Goal: Transaction & Acquisition: Download file/media

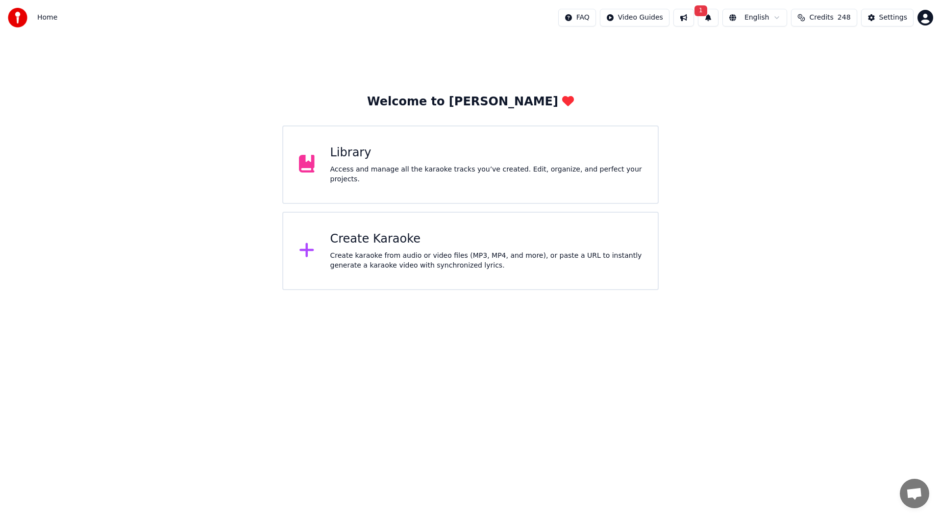
click at [371, 238] on div "Create Karaoke" at bounding box center [486, 239] width 312 height 16
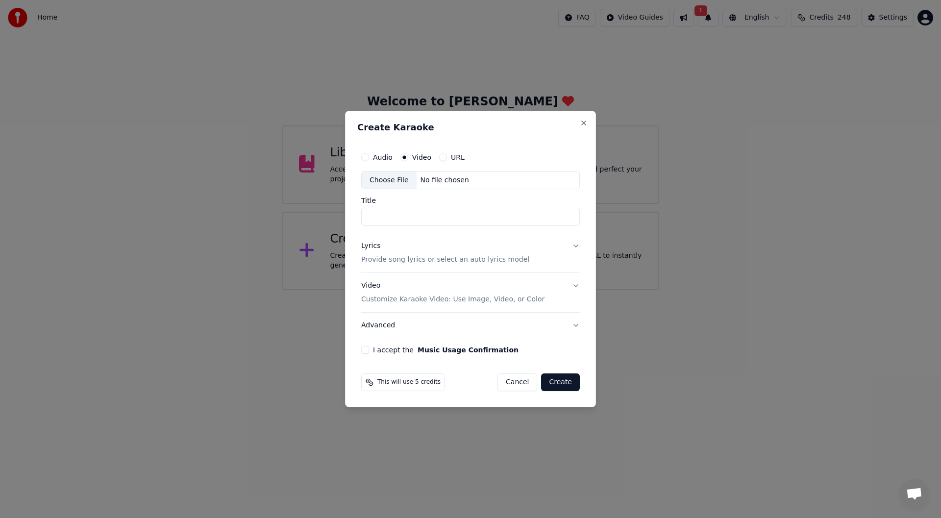
click at [379, 174] on div "Choose File" at bounding box center [389, 181] width 55 height 18
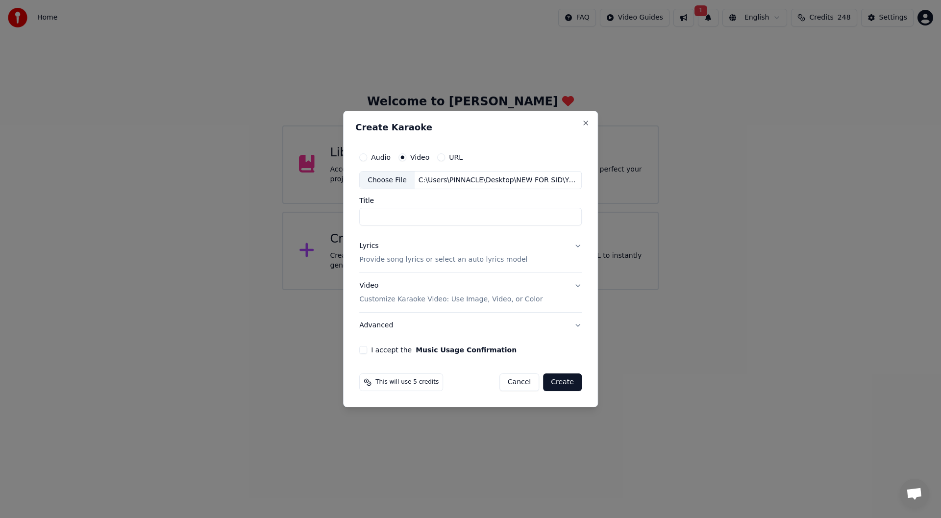
type input "**********"
click at [365, 244] on div "Lyrics" at bounding box center [368, 247] width 19 height 10
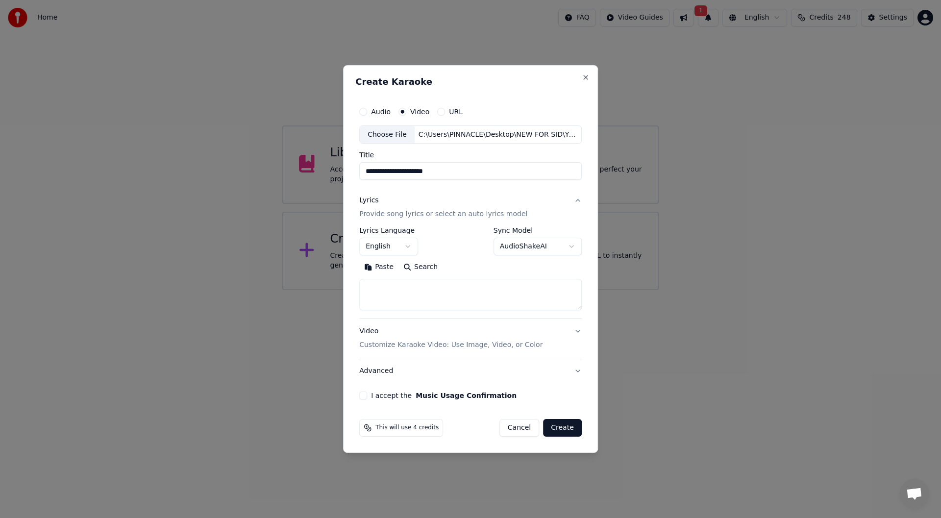
click at [380, 269] on button "Paste" at bounding box center [378, 268] width 39 height 16
click at [365, 394] on button "I accept the Music Usage Confirmation" at bounding box center [363, 396] width 8 height 8
click at [565, 427] on button "Create" at bounding box center [562, 428] width 39 height 18
type textarea "**********"
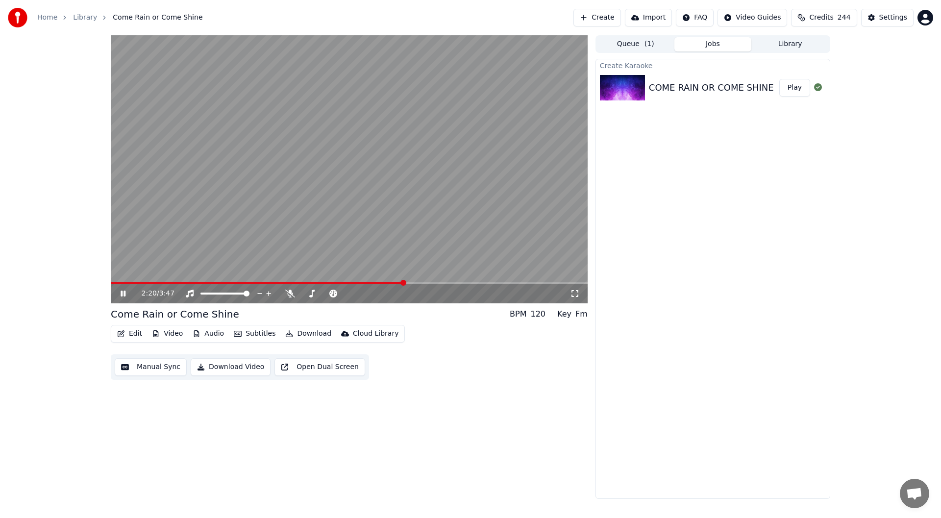
click at [126, 281] on video at bounding box center [349, 169] width 477 height 268
click at [125, 283] on span at bounding box center [258, 283] width 294 height 2
click at [111, 286] on span at bounding box center [114, 283] width 6 height 6
click at [287, 292] on icon at bounding box center [290, 294] width 10 height 8
click at [571, 292] on icon at bounding box center [574, 293] width 7 height 7
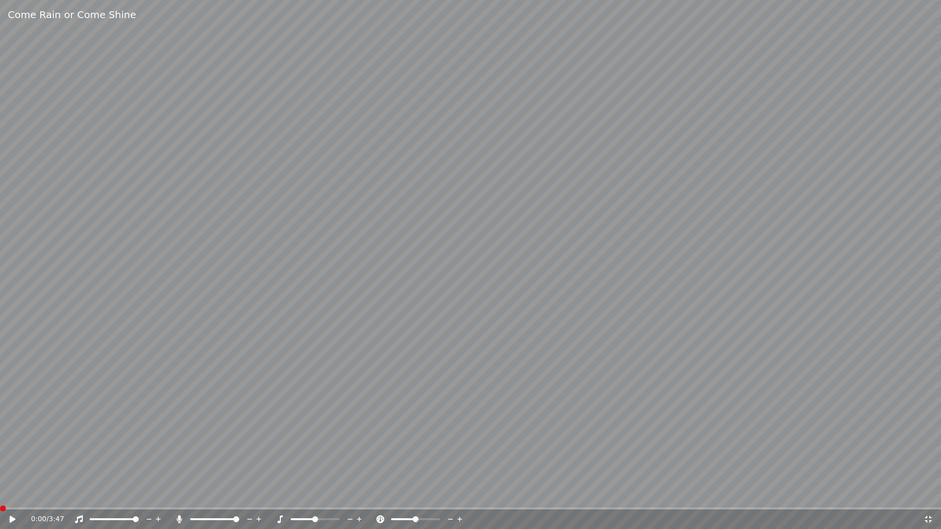
click at [925, 518] on icon at bounding box center [928, 520] width 10 height 8
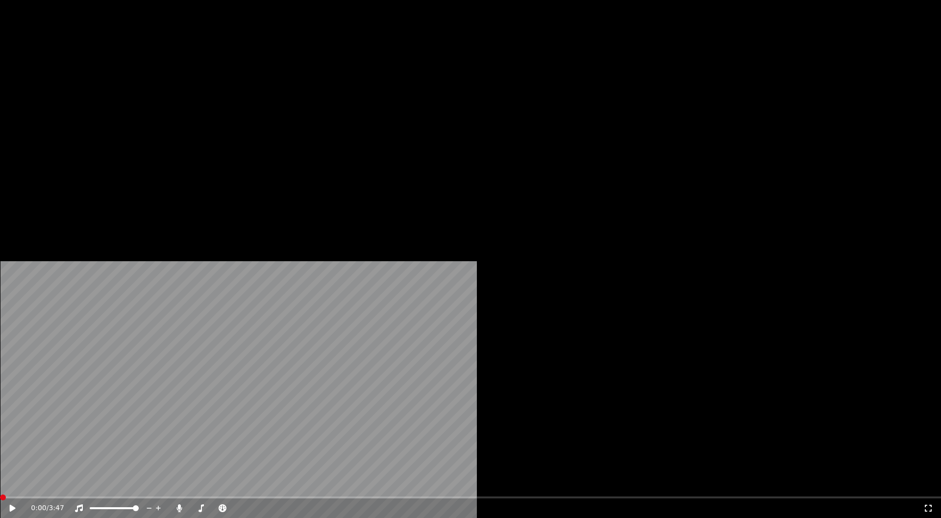
click at [129, 73] on button "Edit" at bounding box center [129, 66] width 33 height 14
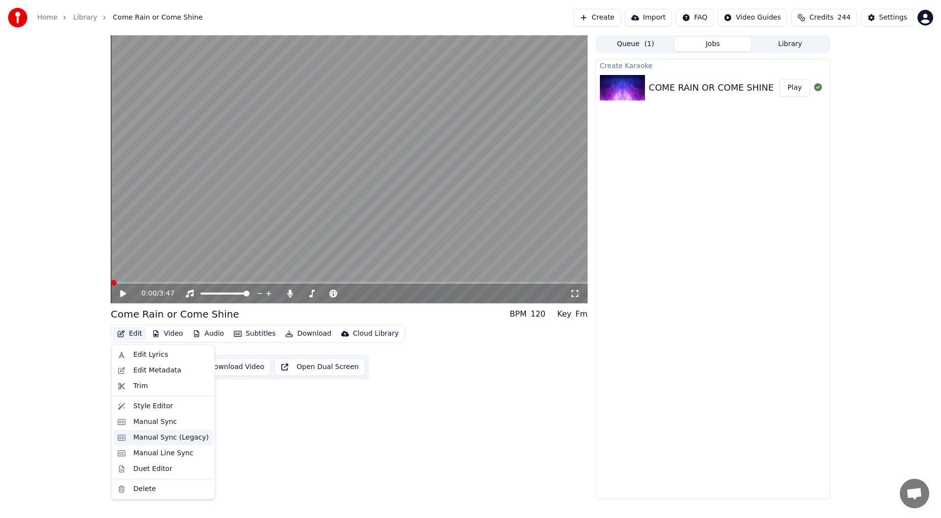
click at [171, 440] on div "Manual Sync (Legacy)" at bounding box center [170, 438] width 75 height 10
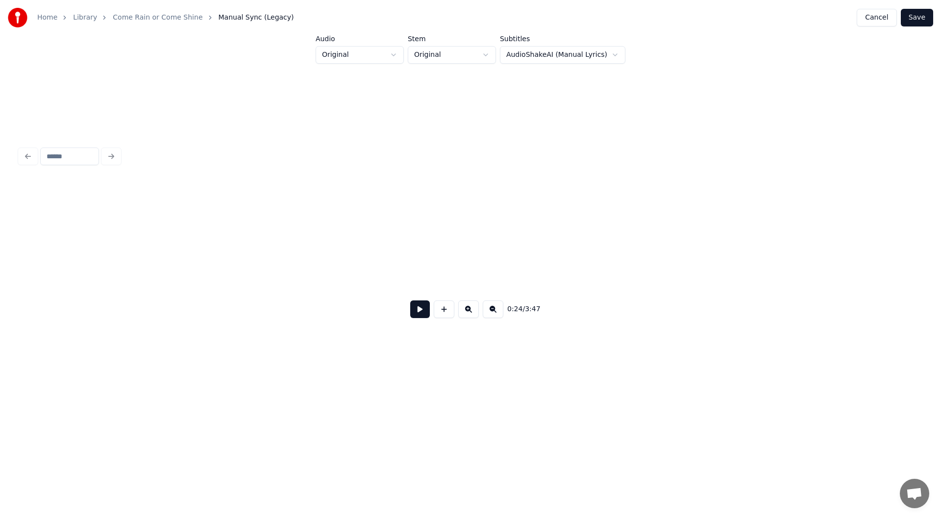
scroll to position [0, 2400]
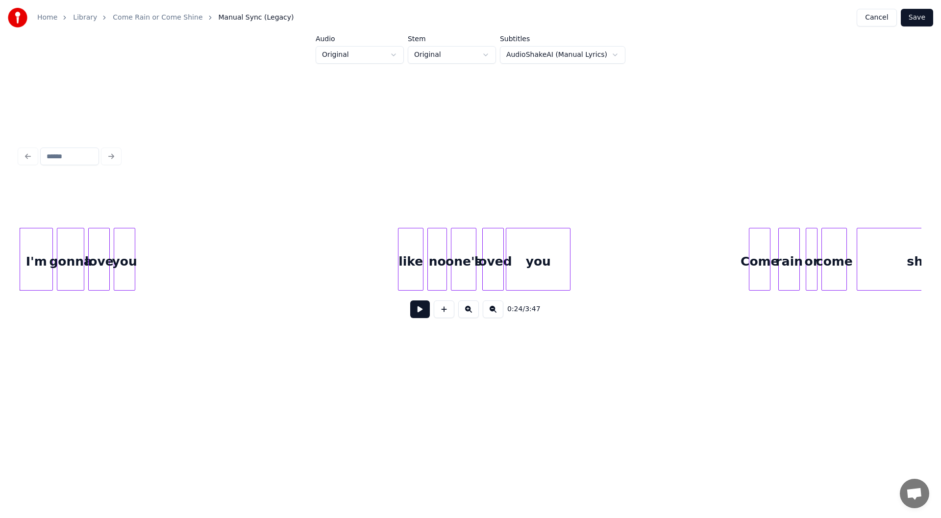
click at [10, 251] on div "Home Library Come Rain or Come Shine Manual Sync (Legacy) Cancel Save Audio Ori…" at bounding box center [470, 195] width 941 height 390
click at [16, 259] on div "0:24 / 3:47" at bounding box center [471, 235] width 910 height 194
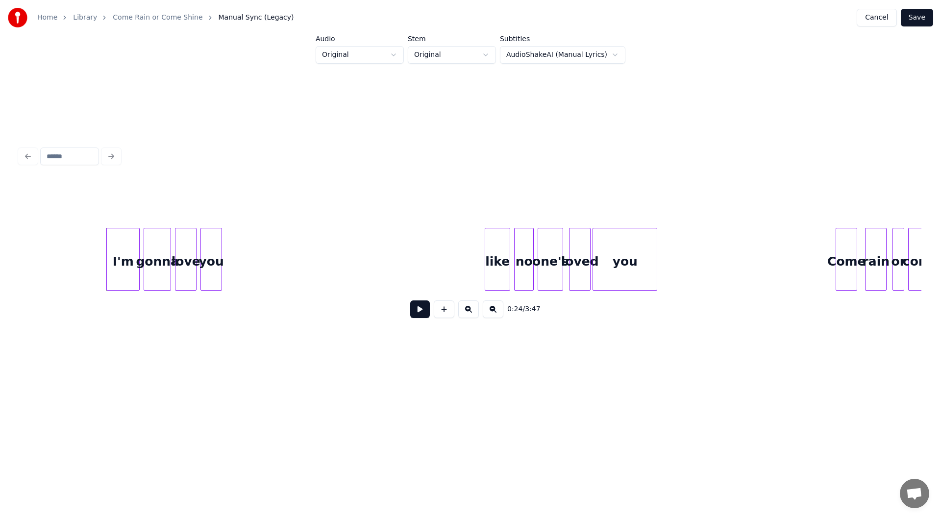
click at [421, 308] on button at bounding box center [420, 309] width 20 height 18
click at [417, 311] on button at bounding box center [420, 309] width 20 height 18
click at [478, 260] on div at bounding box center [478, 259] width 3 height 62
click at [421, 313] on button at bounding box center [420, 309] width 20 height 18
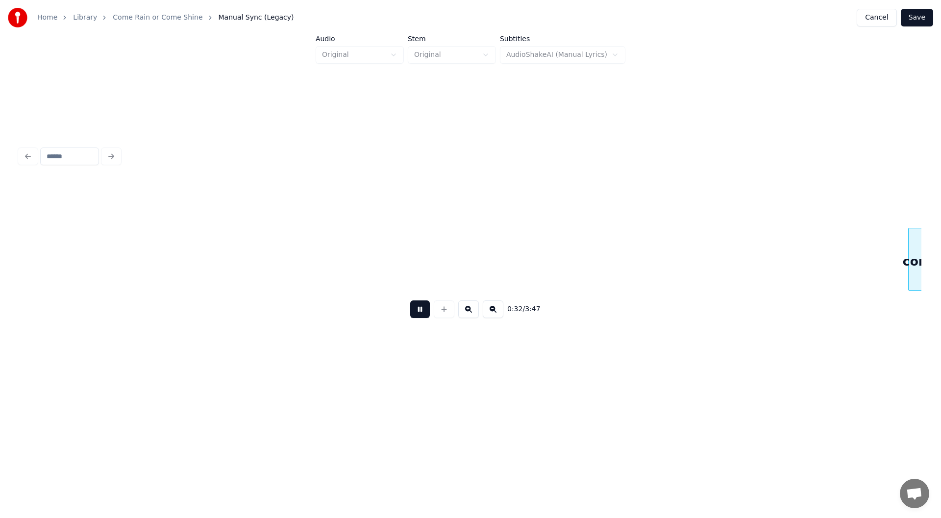
scroll to position [0, 3215]
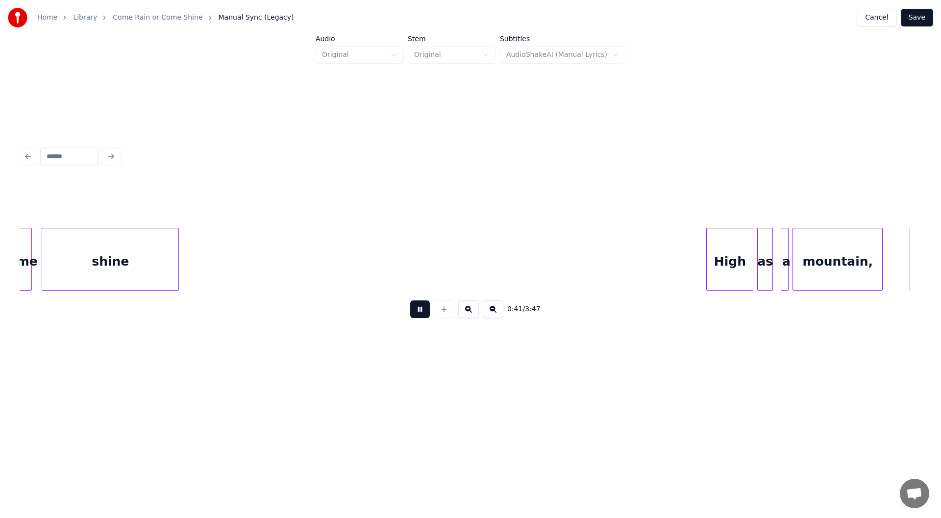
click at [415, 311] on button at bounding box center [420, 309] width 20 height 18
click at [908, 264] on div at bounding box center [908, 259] width 3 height 62
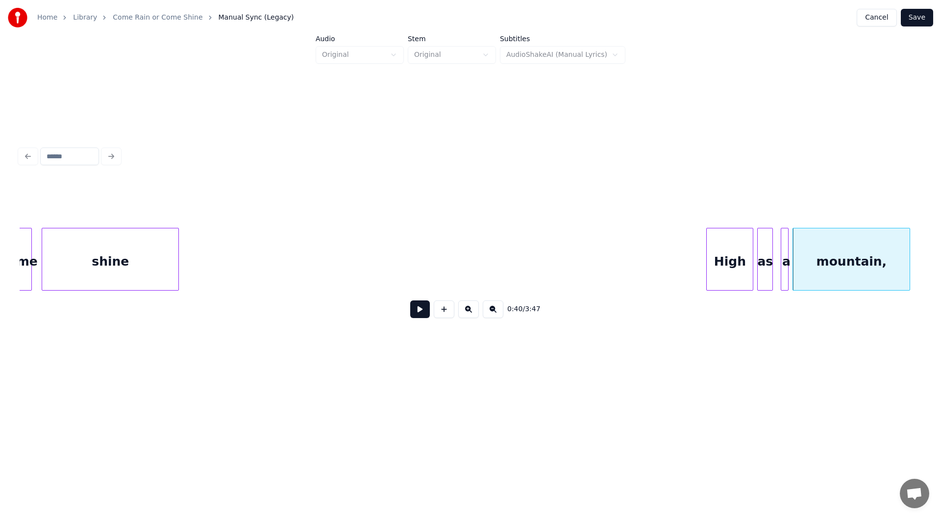
click at [421, 310] on button at bounding box center [420, 309] width 20 height 18
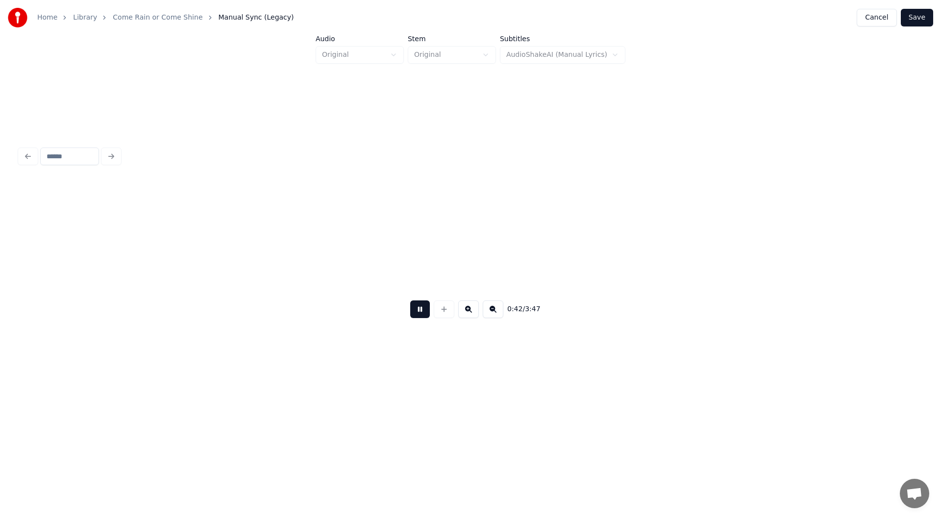
scroll to position [0, 4118]
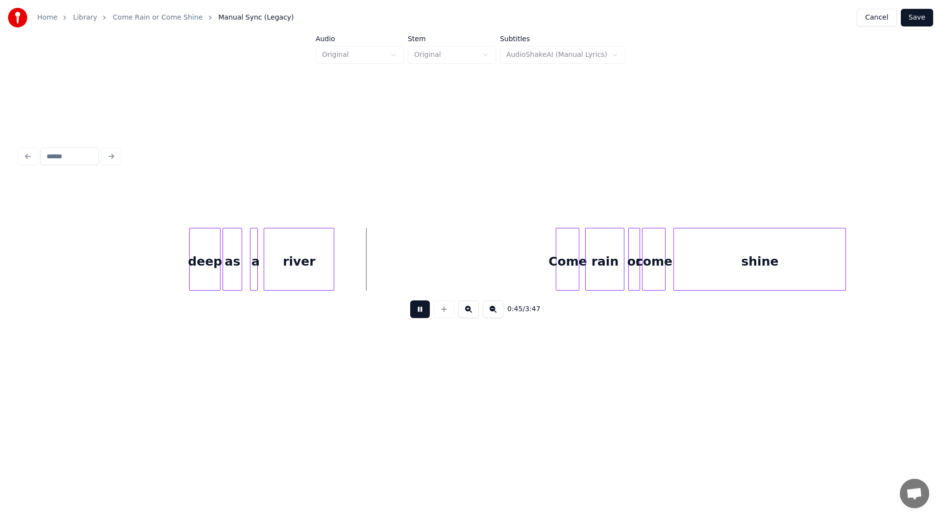
click at [418, 312] on button at bounding box center [420, 309] width 20 height 18
click at [182, 264] on div at bounding box center [181, 259] width 3 height 62
click at [352, 264] on div at bounding box center [351, 259] width 3 height 62
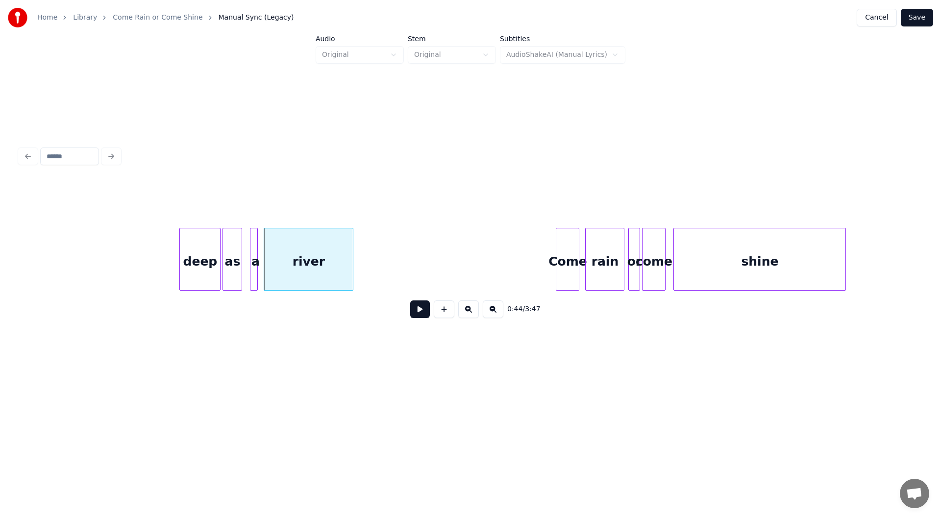
click at [414, 313] on button at bounding box center [420, 309] width 20 height 18
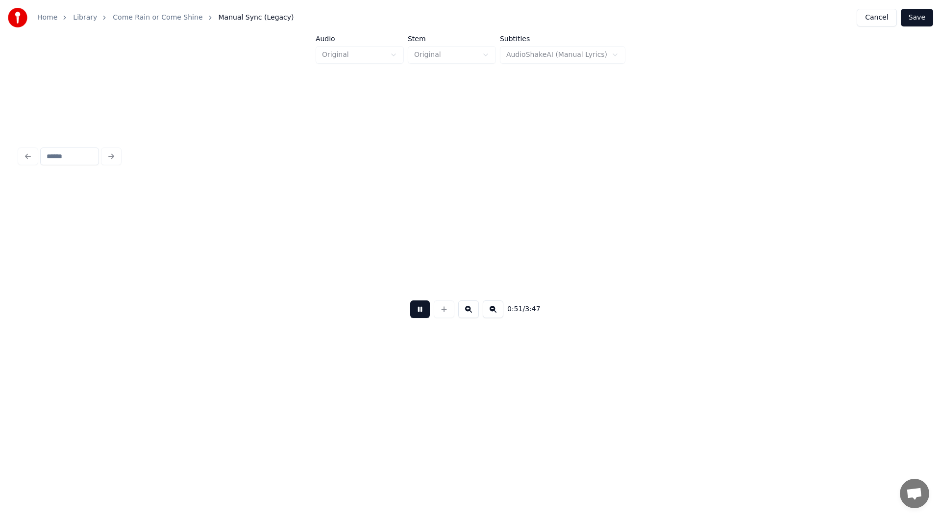
scroll to position [0, 5021]
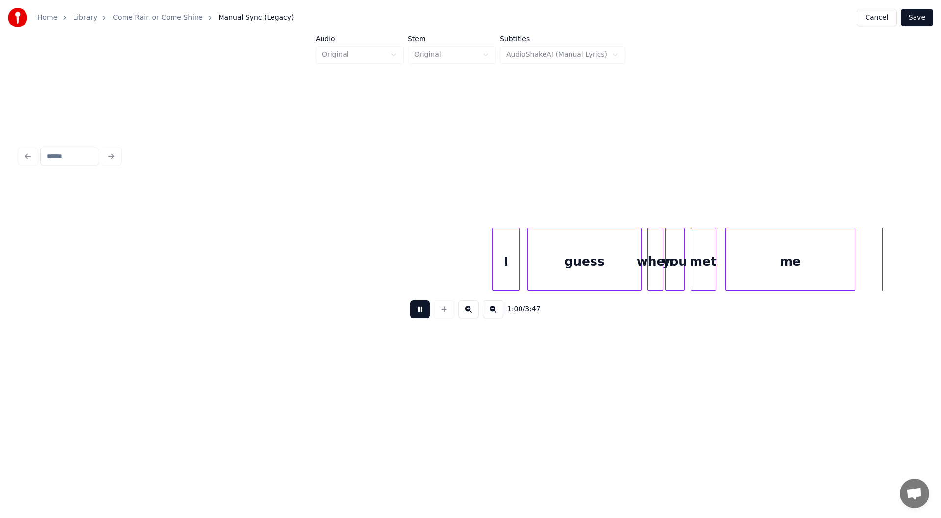
click at [418, 312] on button at bounding box center [420, 309] width 20 height 18
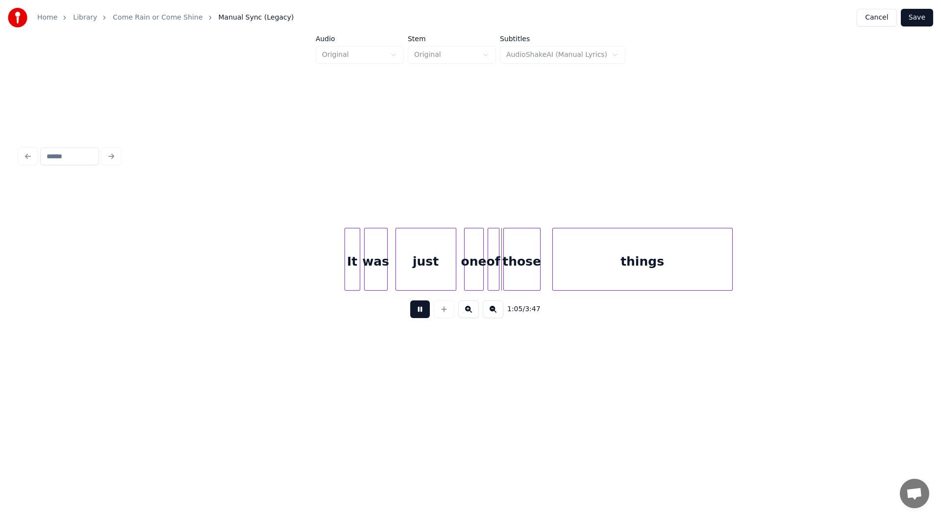
click at [418, 312] on button at bounding box center [420, 309] width 20 height 18
click at [427, 269] on div "just" at bounding box center [426, 261] width 60 height 67
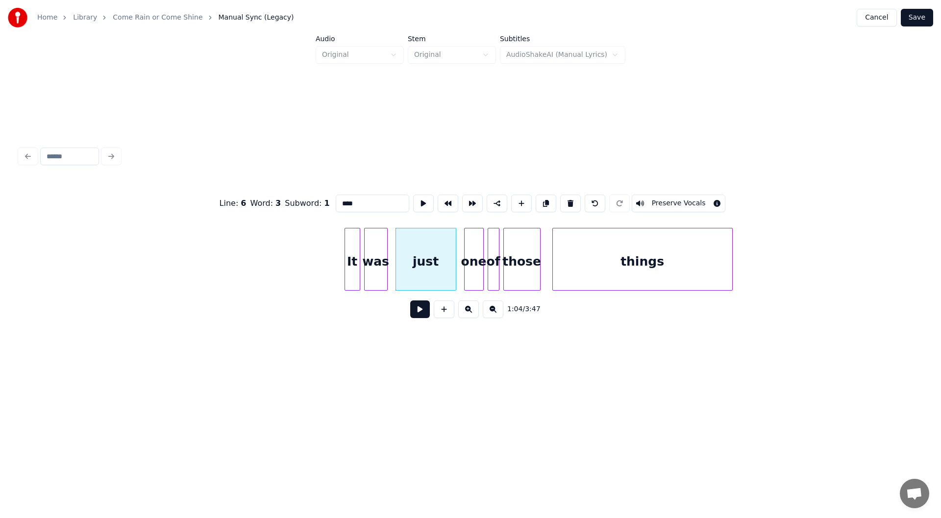
click at [351, 200] on input "****" at bounding box center [373, 204] width 74 height 18
click at [350, 266] on div "It" at bounding box center [352, 261] width 15 height 67
type input "**"
click at [419, 311] on button at bounding box center [420, 309] width 20 height 18
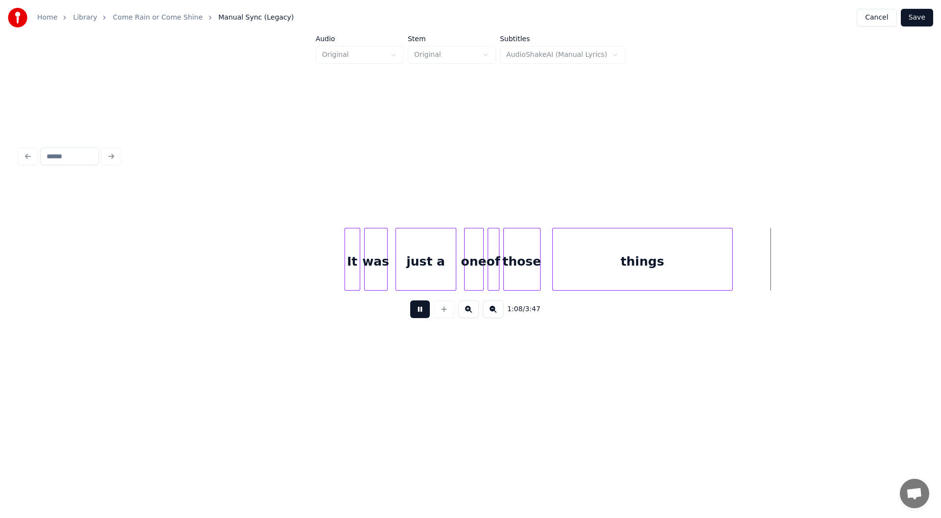
click at [417, 308] on button at bounding box center [420, 309] width 20 height 18
click at [424, 315] on button at bounding box center [420, 309] width 20 height 18
click at [419, 313] on button at bounding box center [420, 309] width 20 height 18
click at [752, 257] on div at bounding box center [750, 259] width 3 height 62
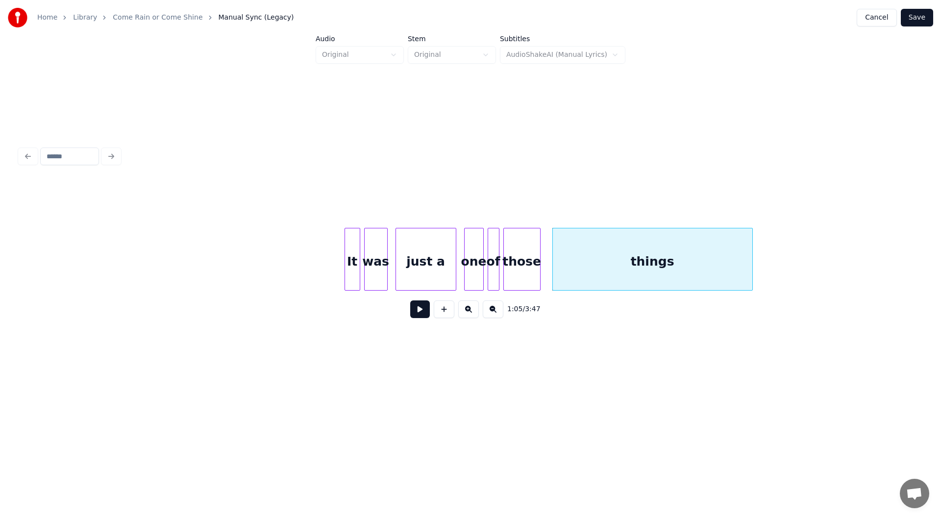
click at [419, 318] on button at bounding box center [420, 309] width 20 height 18
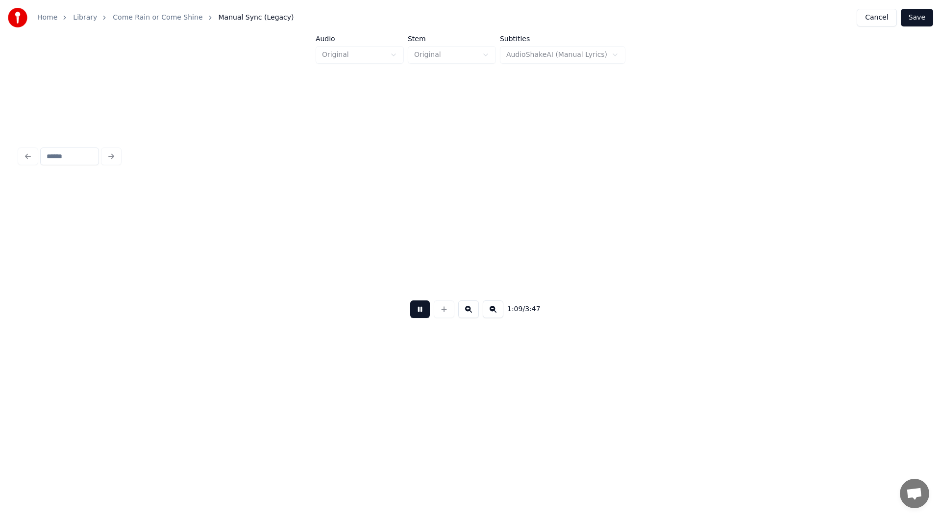
scroll to position [0, 6826]
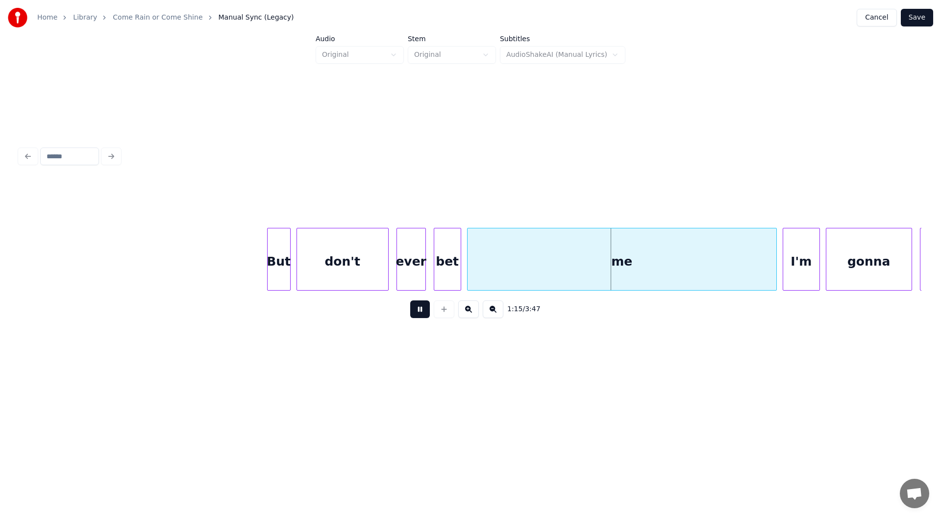
click at [419, 312] on button at bounding box center [420, 309] width 20 height 18
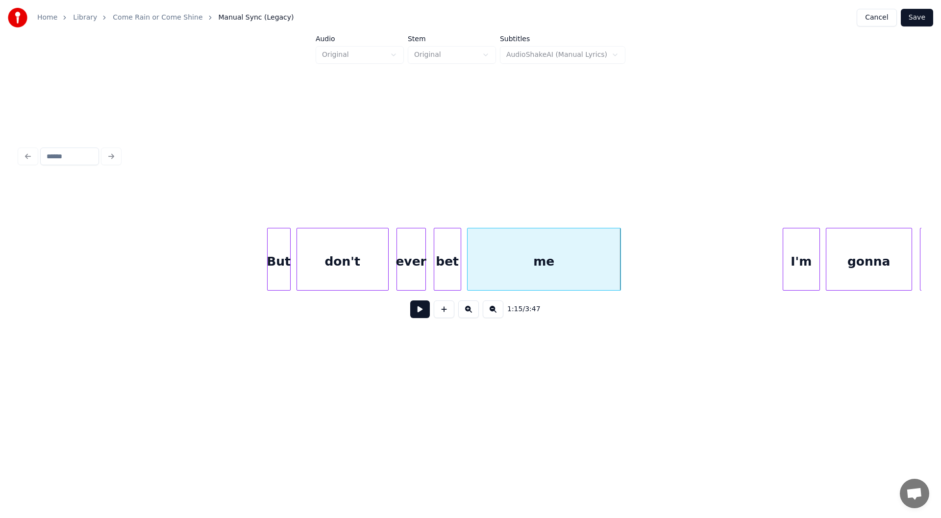
click at [619, 268] on div at bounding box center [619, 259] width 3 height 62
click at [445, 269] on div "bet" at bounding box center [447, 261] width 26 height 67
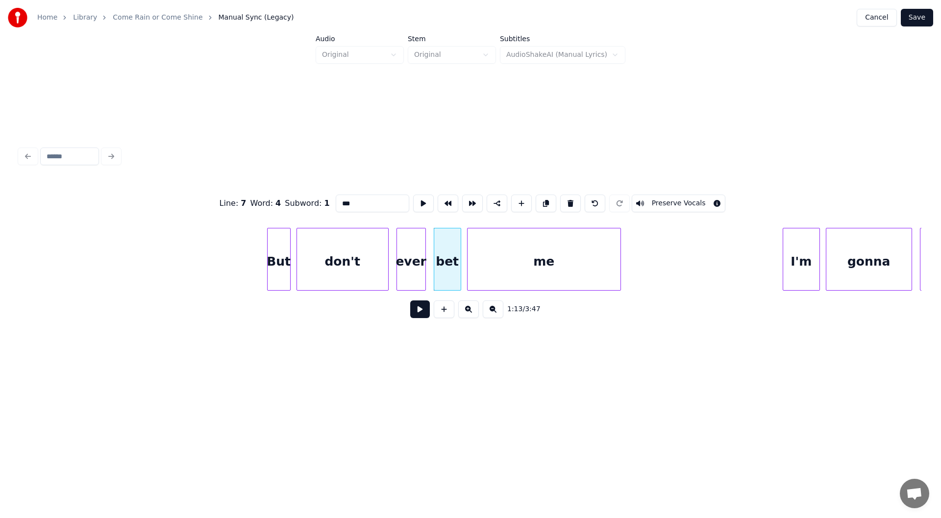
click at [416, 314] on button at bounding box center [420, 309] width 20 height 18
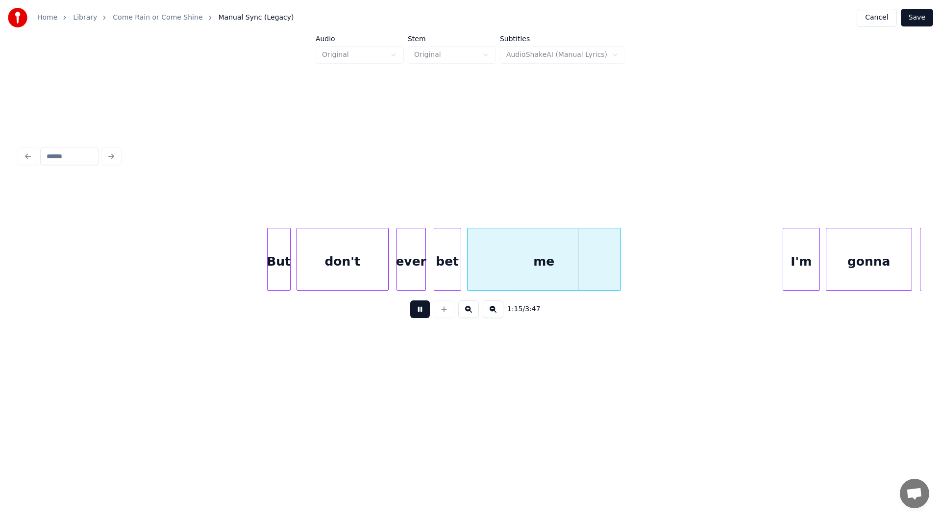
click at [418, 314] on button at bounding box center [420, 309] width 20 height 18
click at [575, 273] on div at bounding box center [574, 259] width 3 height 62
click at [416, 311] on button at bounding box center [420, 309] width 20 height 18
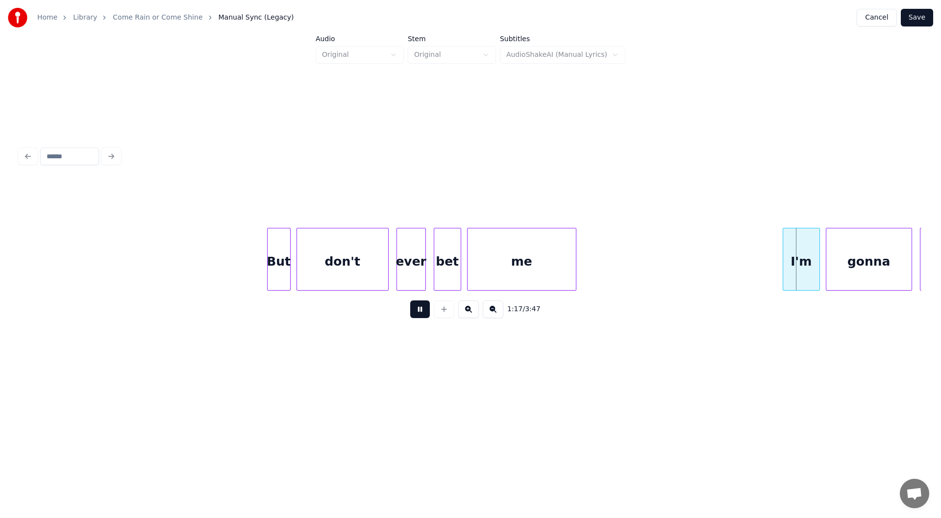
click at [419, 313] on button at bounding box center [420, 309] width 20 height 18
click at [445, 313] on button at bounding box center [444, 309] width 21 height 18
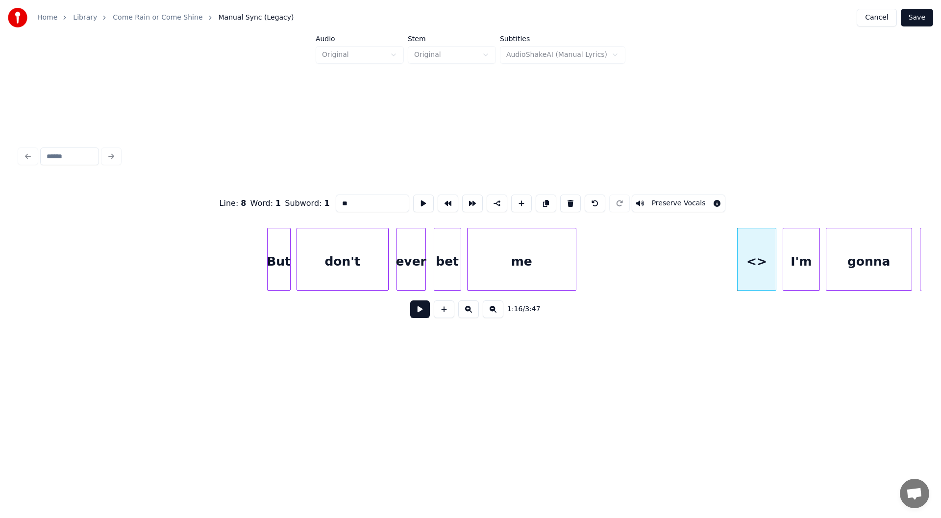
drag, startPoint x: 352, startPoint y: 200, endPoint x: 311, endPoint y: 195, distance: 41.5
click at [311, 195] on div "Line : 8 Word : 1 Subword : 1 ** Preserve Vocals" at bounding box center [471, 203] width 902 height 49
type input "*"
click at [524, 261] on div "me" at bounding box center [522, 261] width 108 height 67
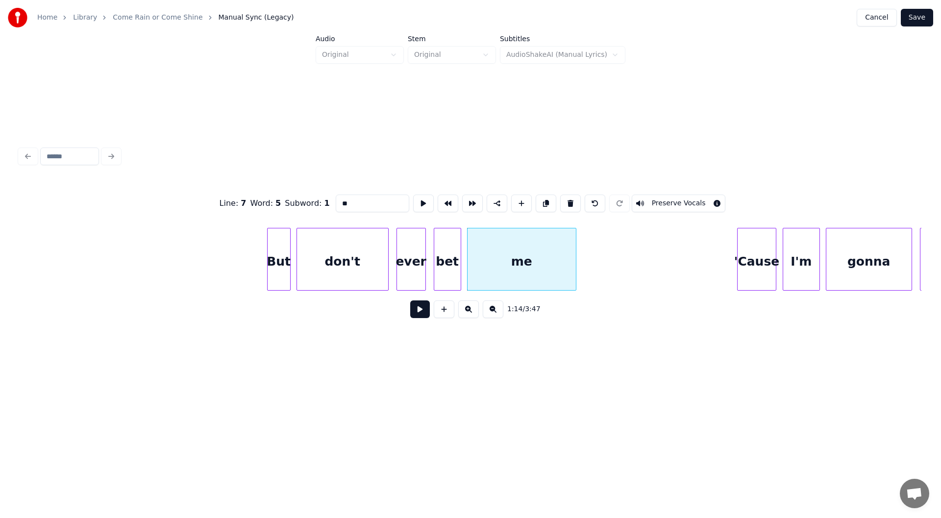
type input "**"
click at [415, 312] on button at bounding box center [420, 309] width 20 height 18
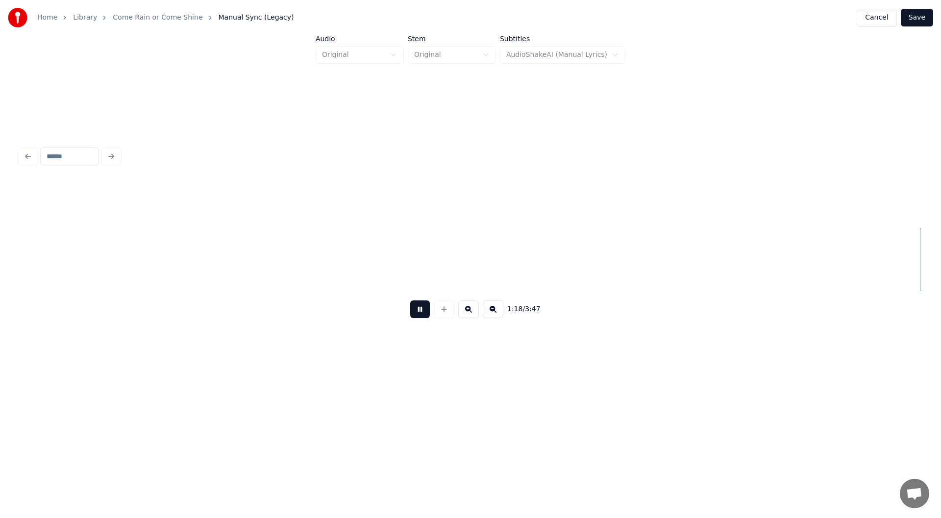
scroll to position [0, 7729]
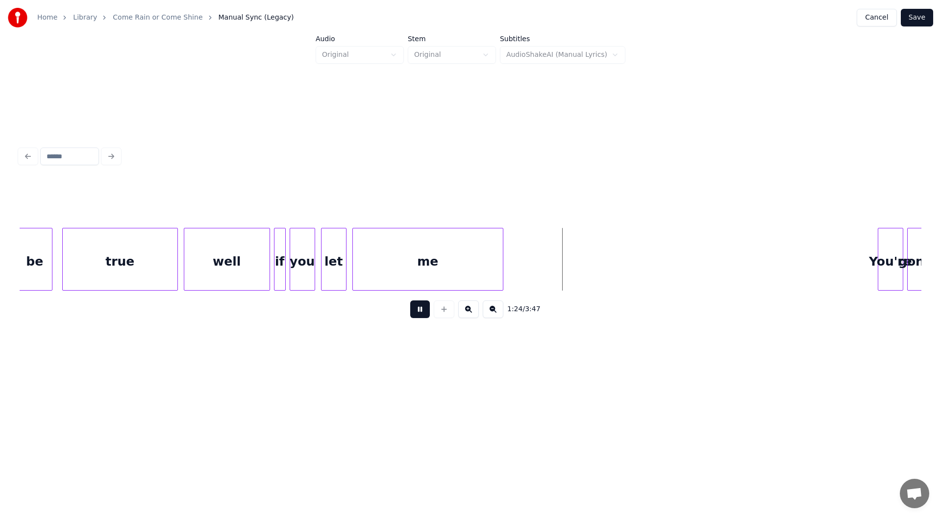
click at [417, 312] on button at bounding box center [420, 309] width 20 height 18
click at [520, 268] on div at bounding box center [518, 259] width 3 height 62
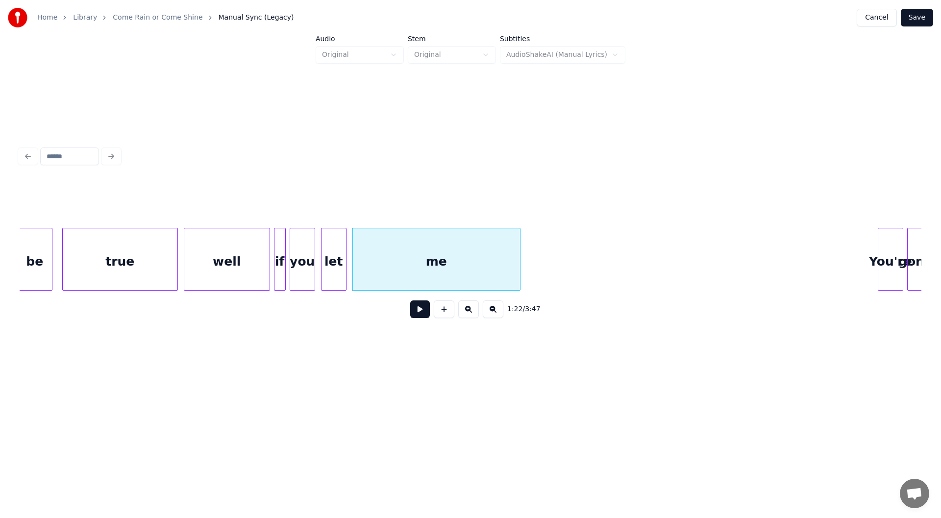
click at [416, 314] on button at bounding box center [420, 309] width 20 height 18
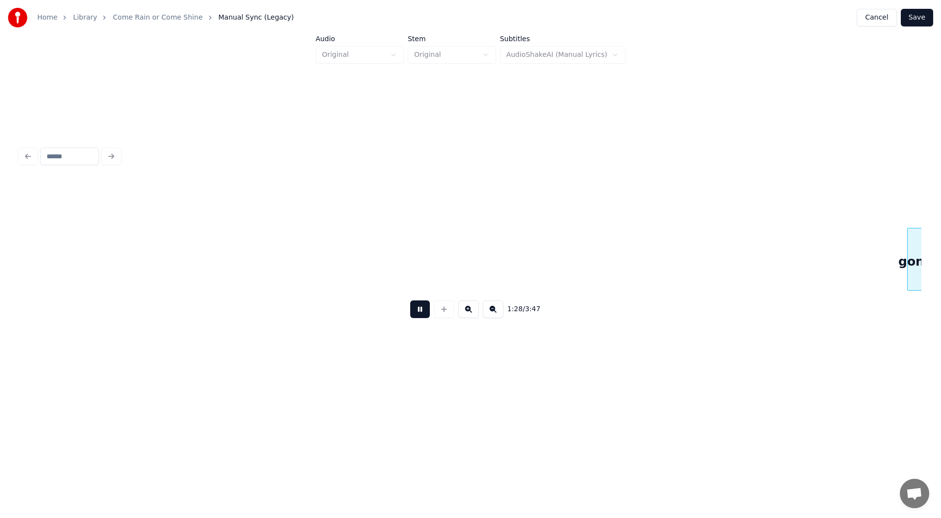
scroll to position [0, 8632]
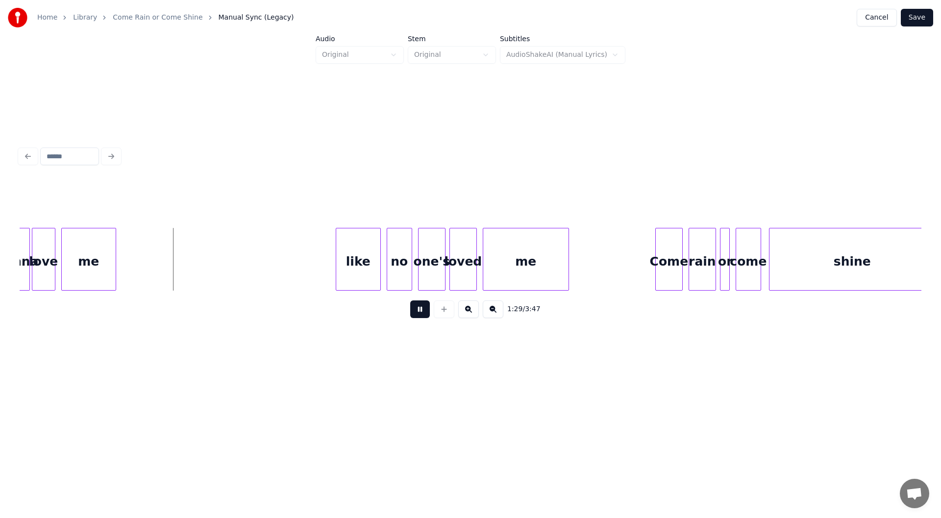
click at [417, 311] on button at bounding box center [420, 309] width 20 height 18
click at [157, 273] on div at bounding box center [157, 259] width 3 height 62
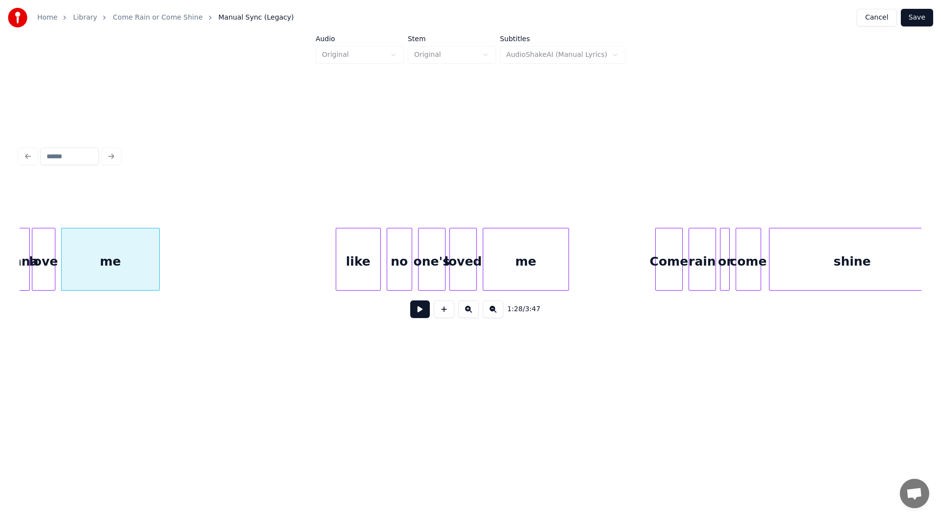
click at [80, 266] on div "me" at bounding box center [111, 261] width 98 height 67
click at [416, 313] on button at bounding box center [420, 309] width 20 height 18
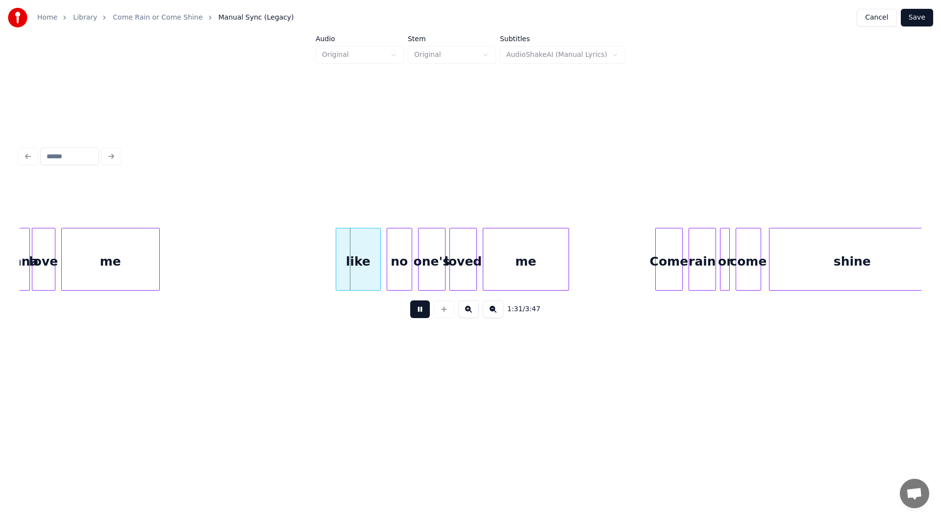
click at [418, 312] on button at bounding box center [420, 309] width 20 height 18
click at [324, 263] on div at bounding box center [325, 259] width 3 height 62
click at [421, 313] on button at bounding box center [420, 309] width 20 height 18
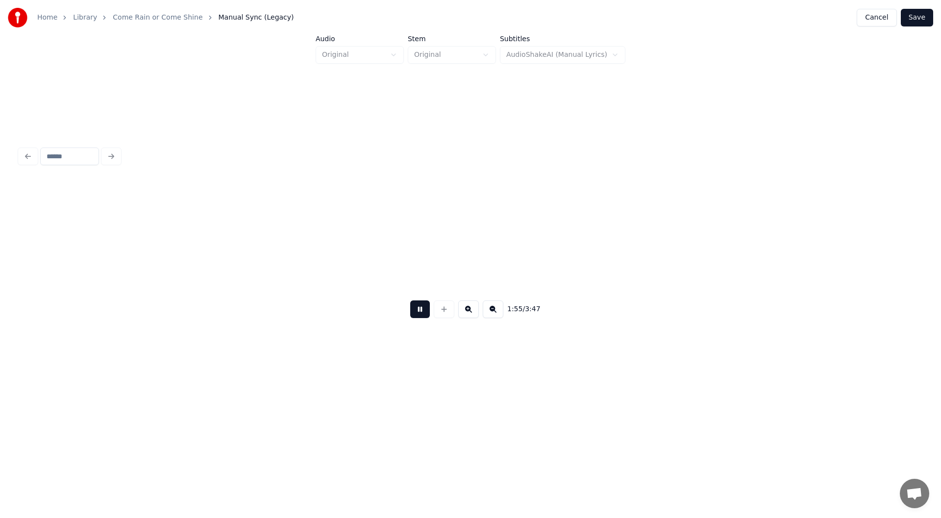
scroll to position [0, 11339]
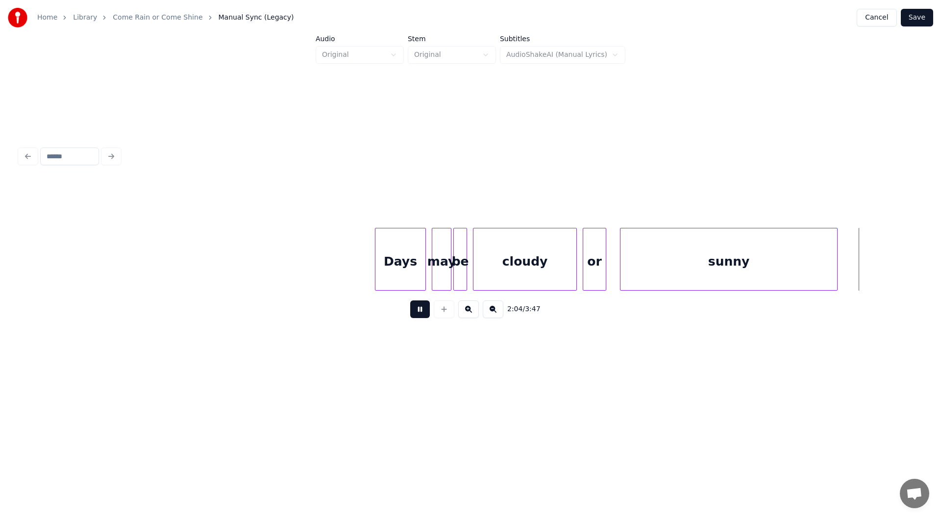
click at [418, 311] on button at bounding box center [420, 309] width 20 height 18
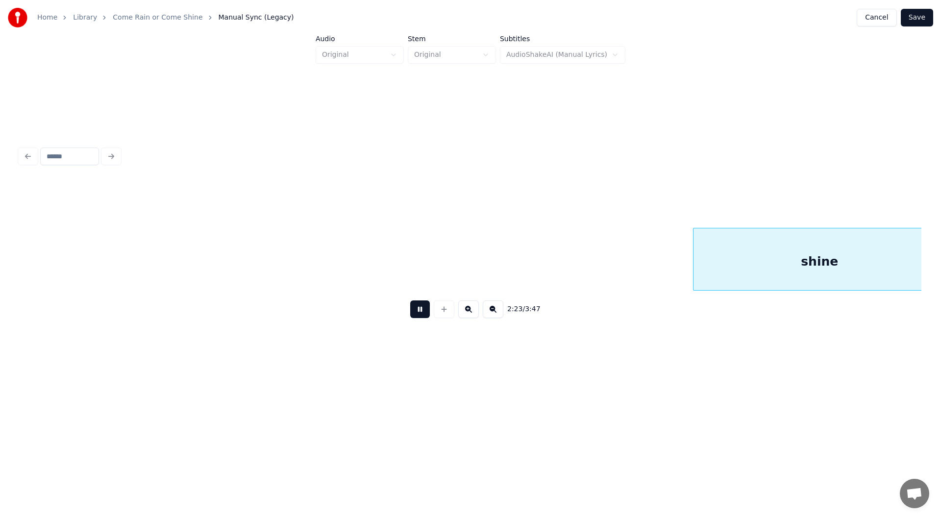
scroll to position [0, 14047]
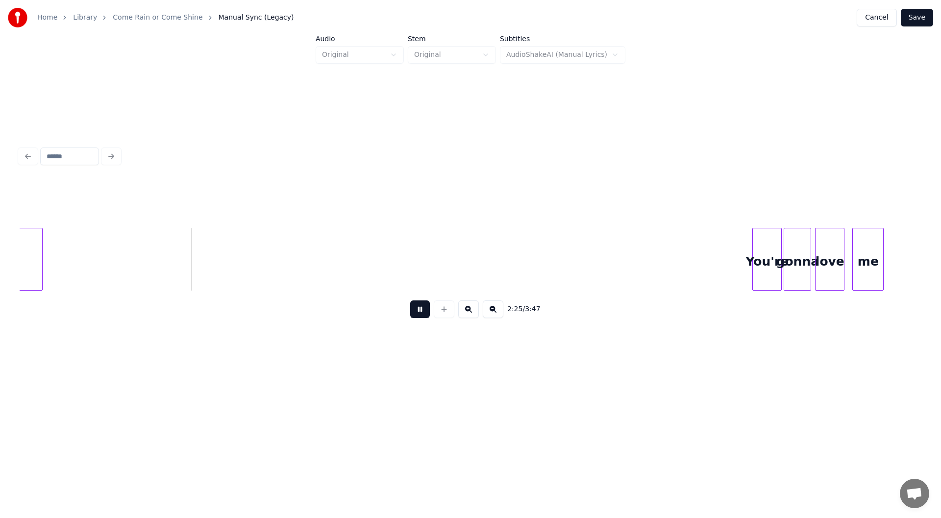
click at [418, 311] on button at bounding box center [420, 309] width 20 height 18
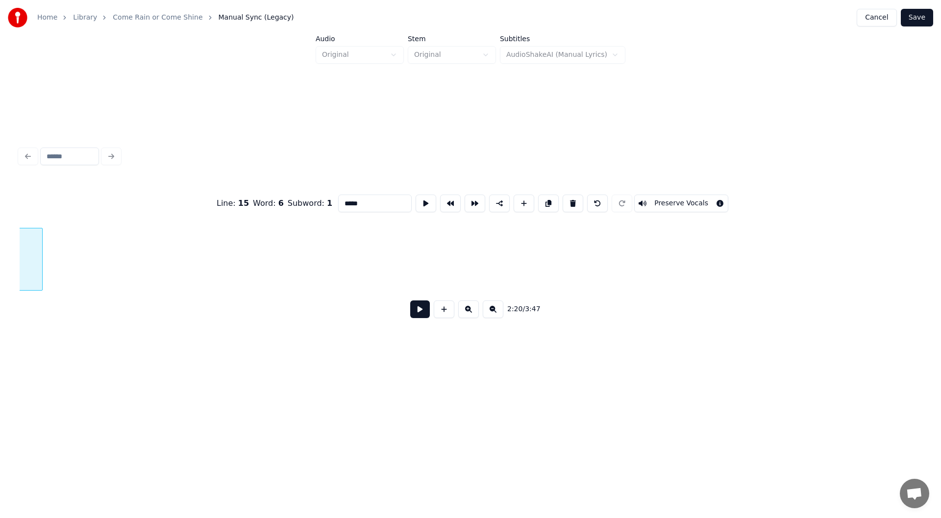
scroll to position [0, 13817]
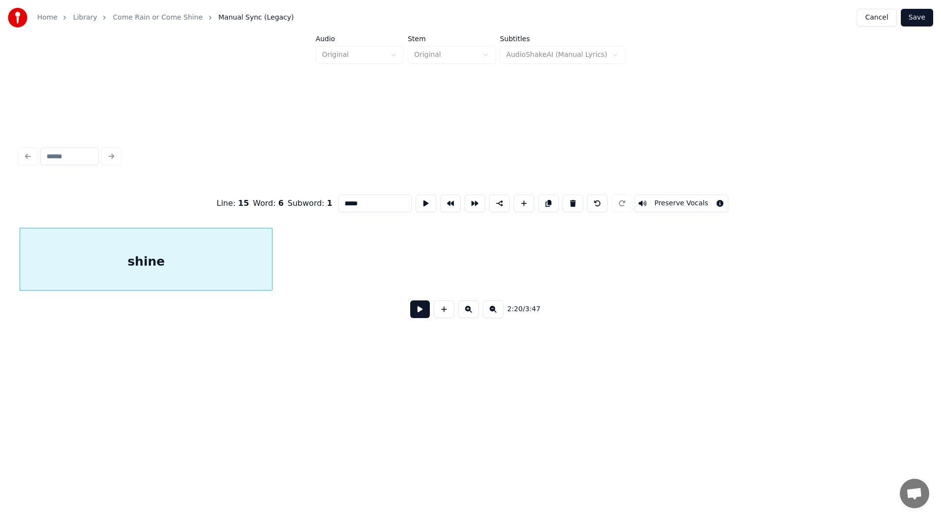
click at [417, 308] on button at bounding box center [420, 309] width 20 height 18
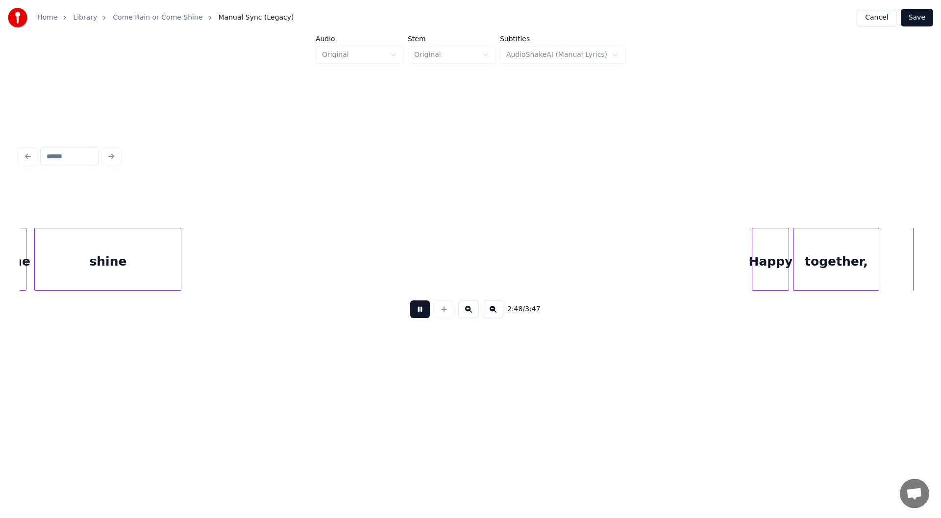
scroll to position [0, 16525]
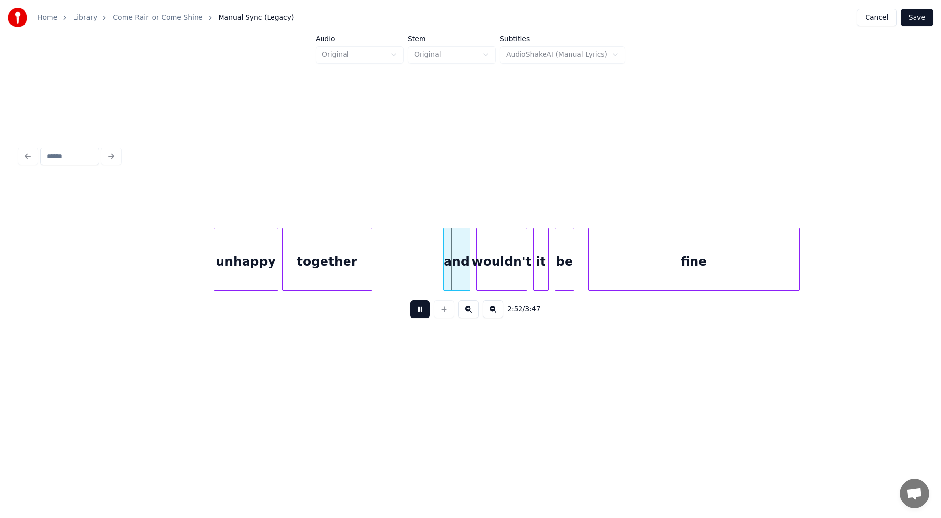
click at [420, 312] on button at bounding box center [420, 309] width 20 height 18
click at [391, 272] on div at bounding box center [391, 259] width 3 height 62
click at [318, 268] on div "together" at bounding box center [327, 261] width 89 height 67
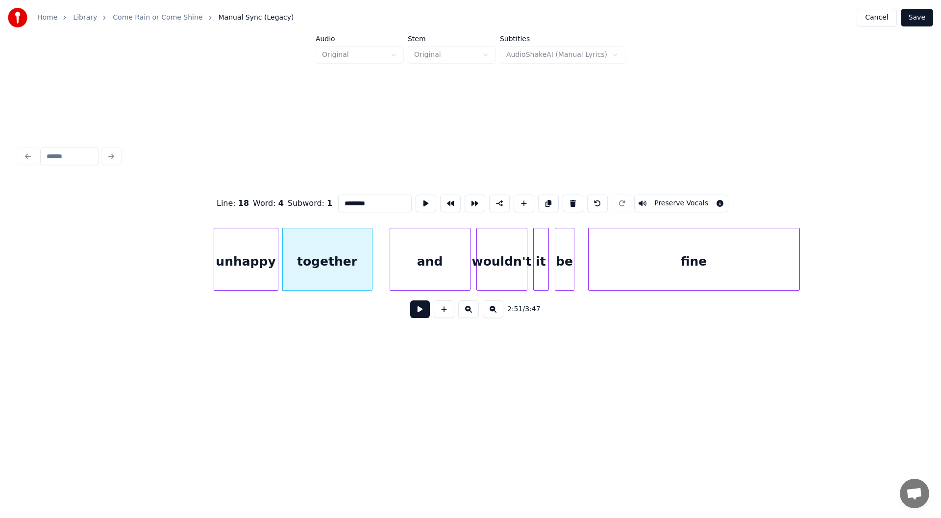
click at [423, 309] on button at bounding box center [420, 309] width 20 height 18
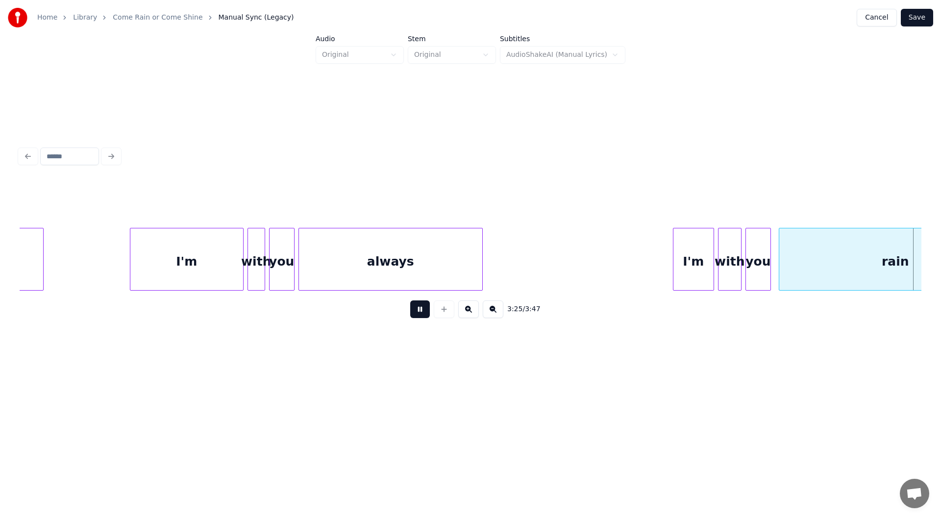
scroll to position [0, 20137]
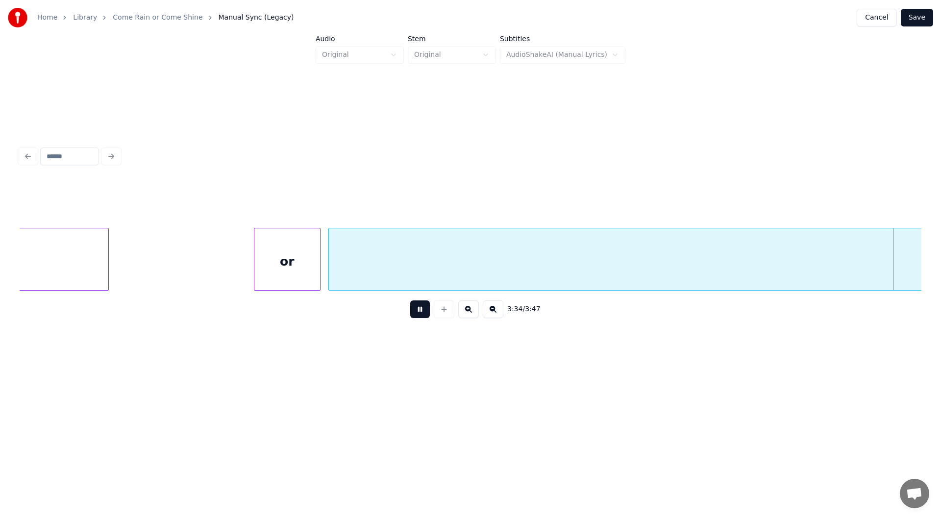
click at [417, 312] on button at bounding box center [420, 309] width 20 height 18
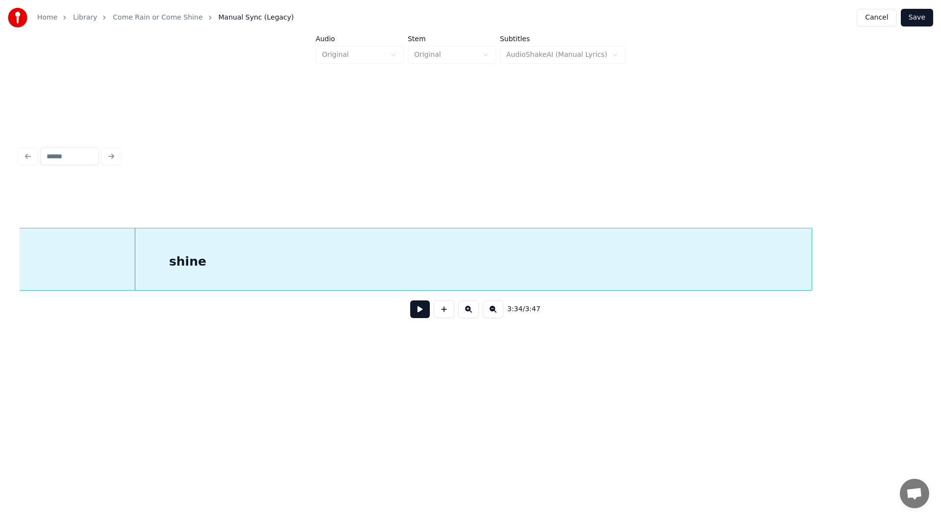
scroll to position [0, 21063]
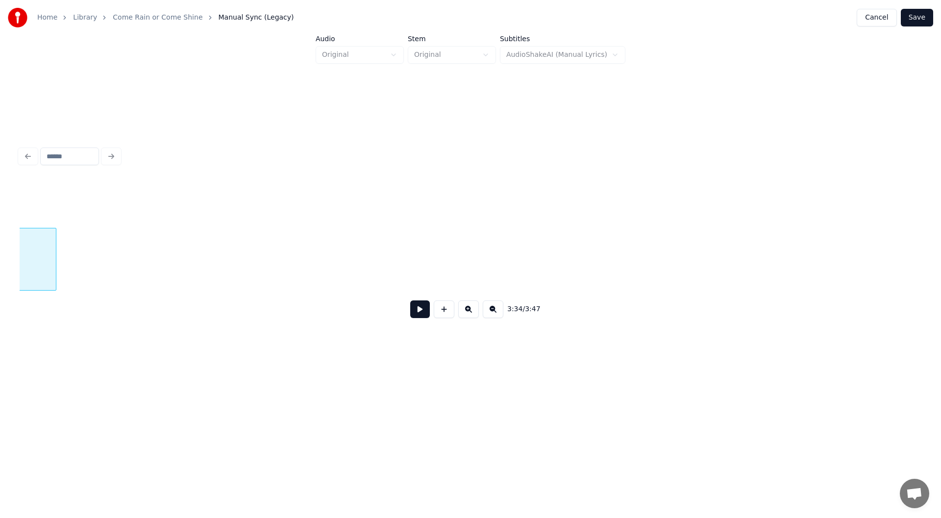
click at [55, 255] on div at bounding box center [54, 259] width 3 height 62
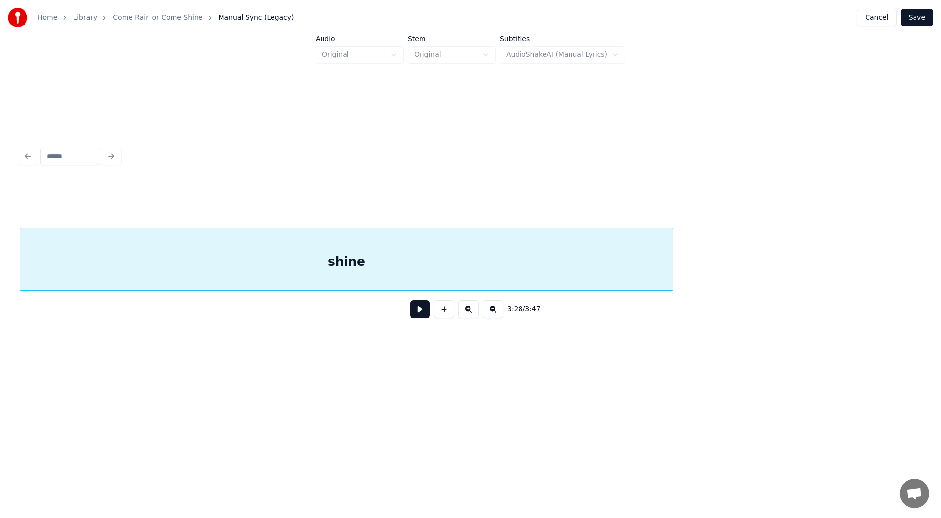
click at [365, 256] on div "shine" at bounding box center [346, 261] width 653 height 67
click at [416, 311] on button at bounding box center [420, 309] width 20 height 18
click at [419, 311] on button at bounding box center [420, 309] width 20 height 18
click at [595, 271] on div at bounding box center [595, 259] width 3 height 62
click at [286, 252] on div "shine" at bounding box center [308, 261] width 577 height 67
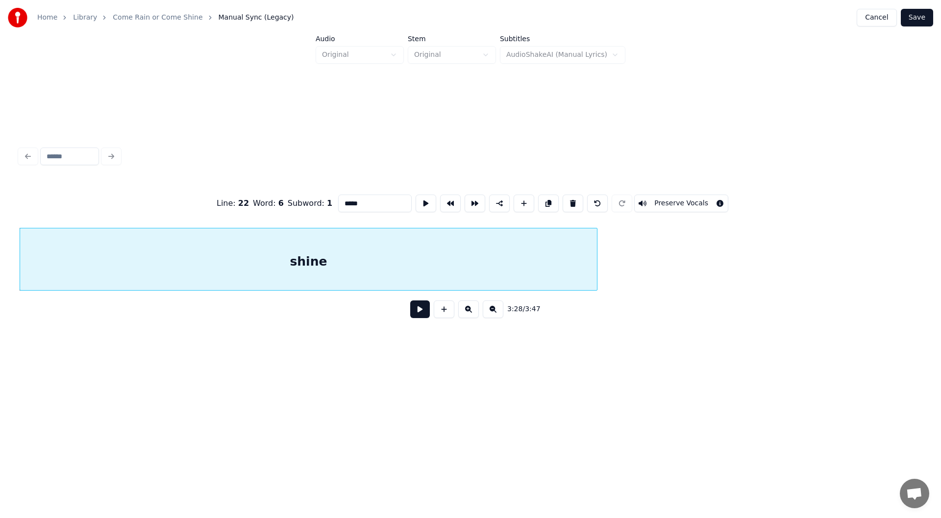
click at [421, 311] on button at bounding box center [420, 309] width 20 height 18
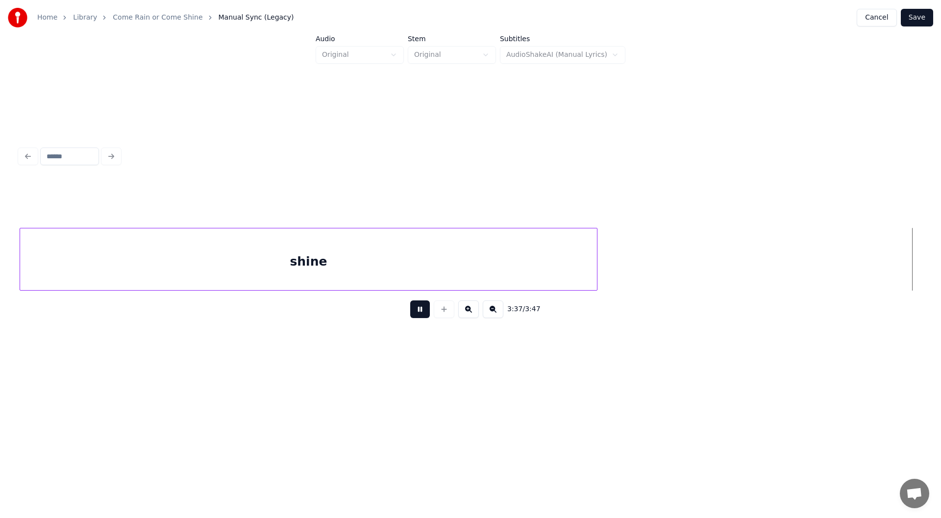
scroll to position [0, 21349]
click at [419, 311] on button at bounding box center [420, 309] width 20 height 18
click at [915, 16] on button "Save" at bounding box center [917, 18] width 32 height 18
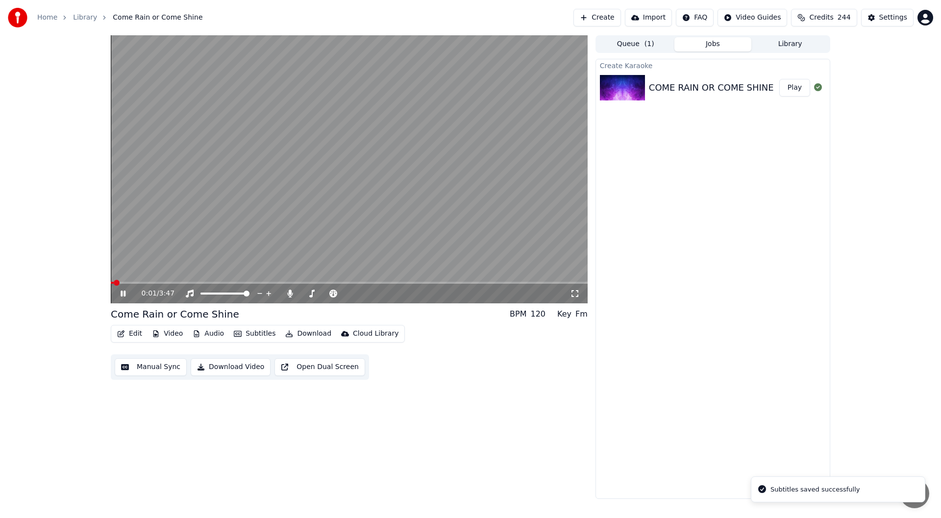
click at [577, 291] on icon at bounding box center [574, 293] width 7 height 7
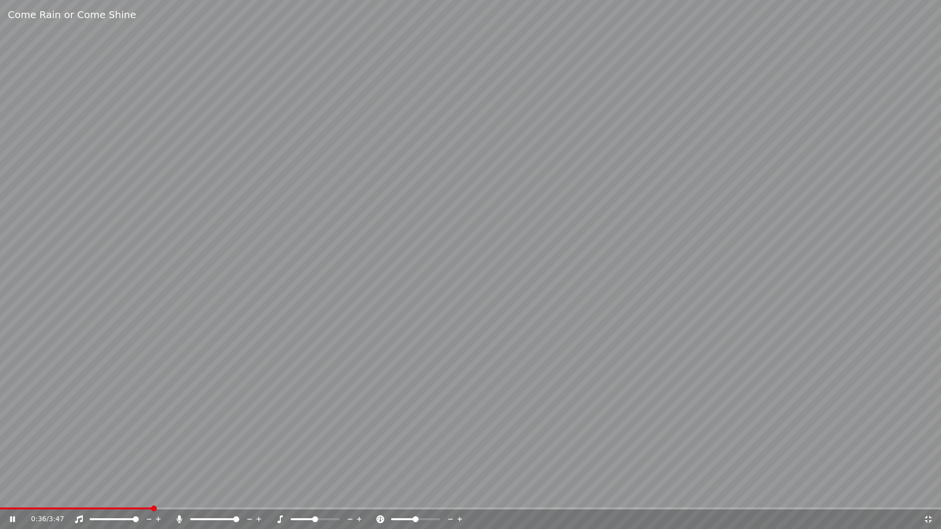
click at [14, 518] on icon at bounding box center [12, 520] width 5 height 6
click at [927, 518] on icon at bounding box center [928, 520] width 10 height 8
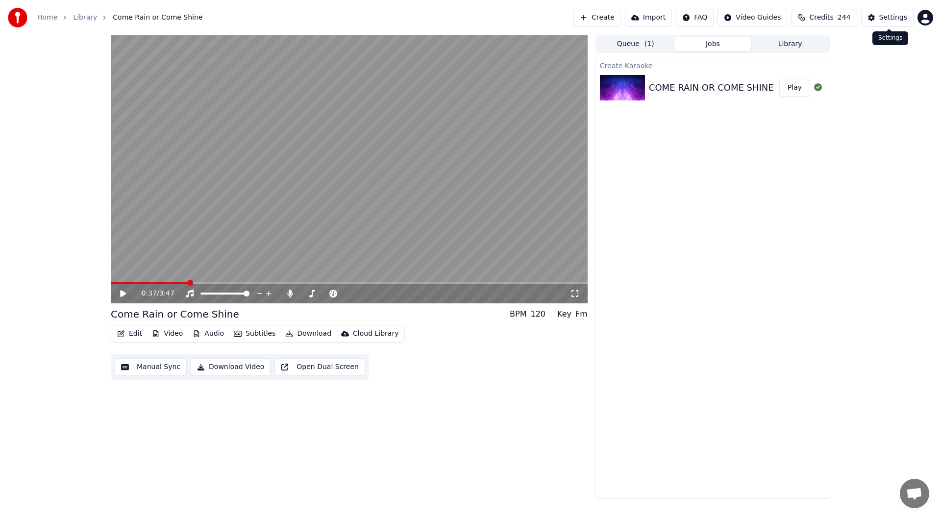
click at [890, 13] on div "Settings" at bounding box center [893, 18] width 28 height 10
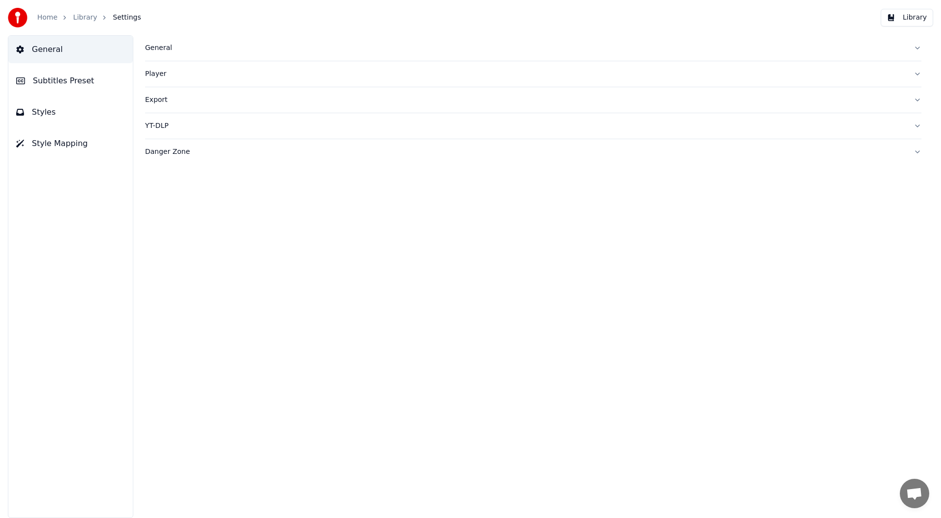
click at [51, 46] on span "General" at bounding box center [47, 50] width 31 height 12
click at [55, 79] on span "Subtitles Preset" at bounding box center [63, 81] width 61 height 12
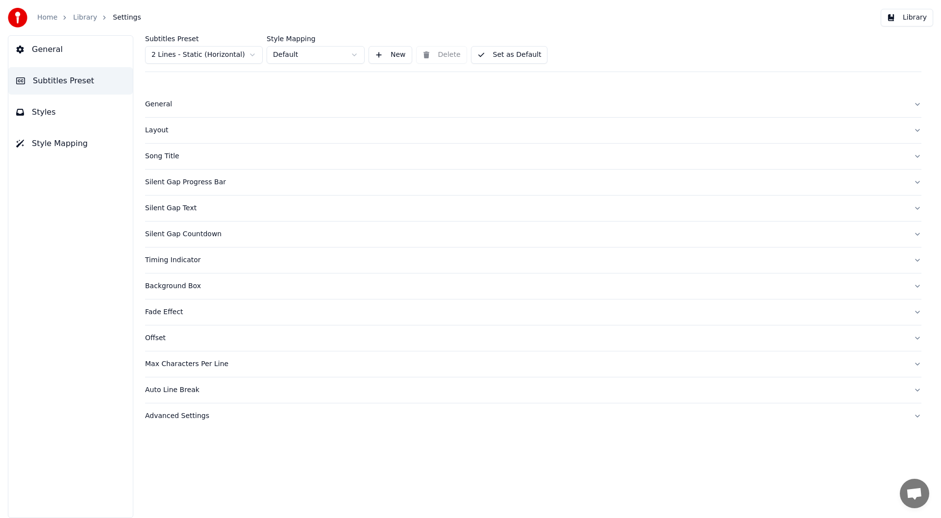
click at [164, 155] on div "Song Title" at bounding box center [525, 156] width 761 height 10
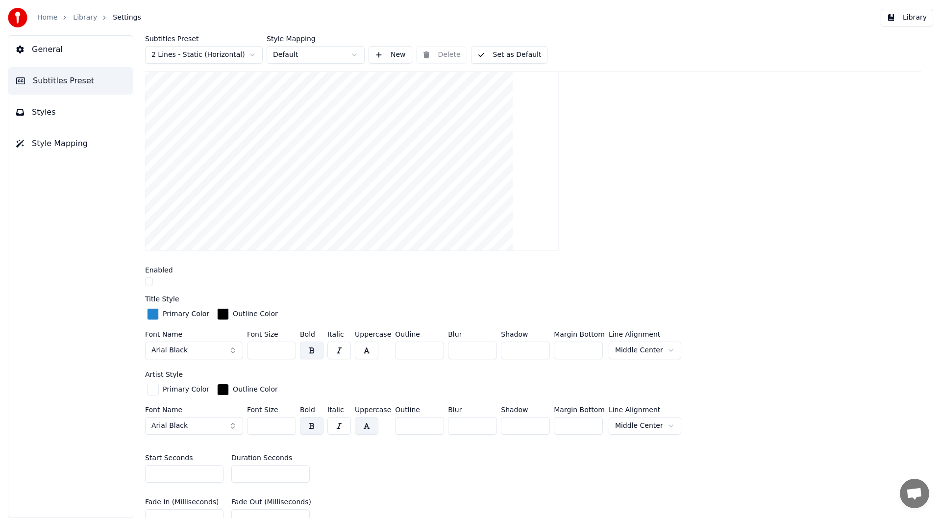
scroll to position [245, 0]
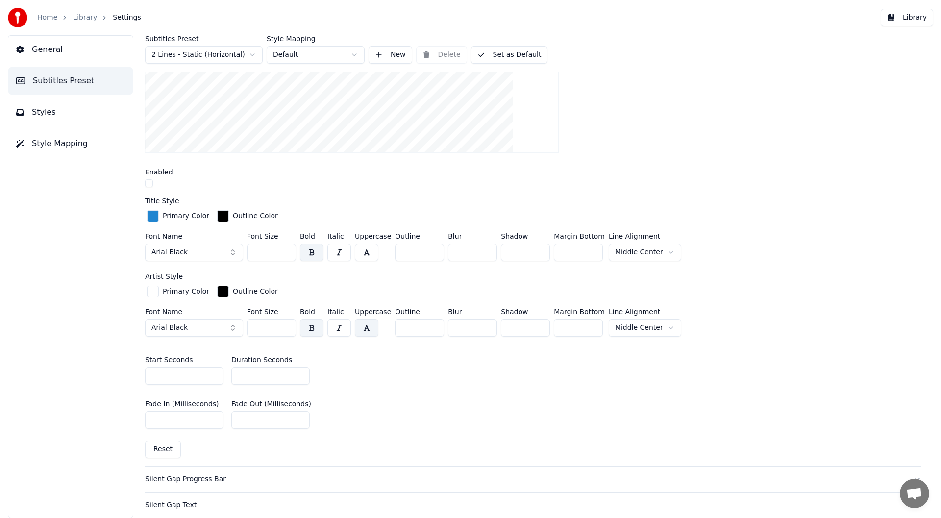
click at [148, 183] on button "button" at bounding box center [149, 183] width 8 height 8
click at [913, 15] on button "Library" at bounding box center [907, 18] width 52 height 18
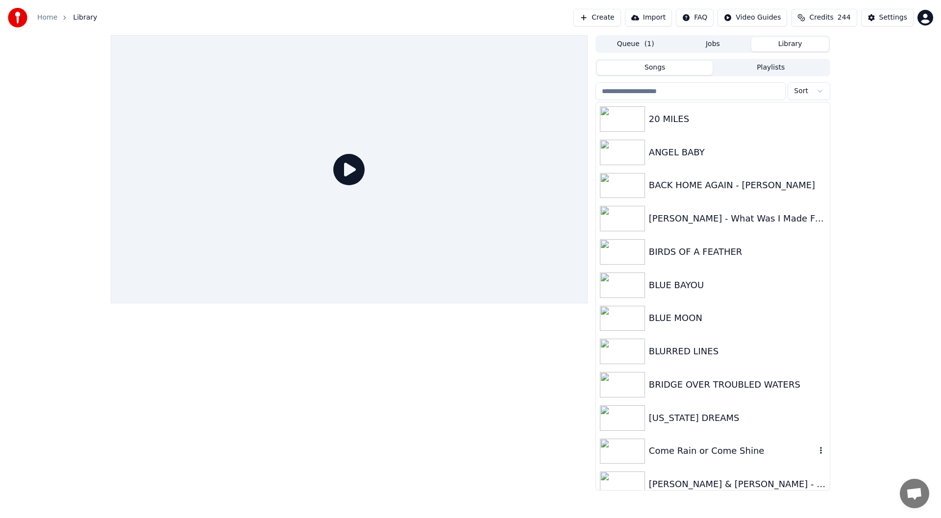
click at [694, 452] on div "Come Rain or Come Shine" at bounding box center [732, 451] width 167 height 14
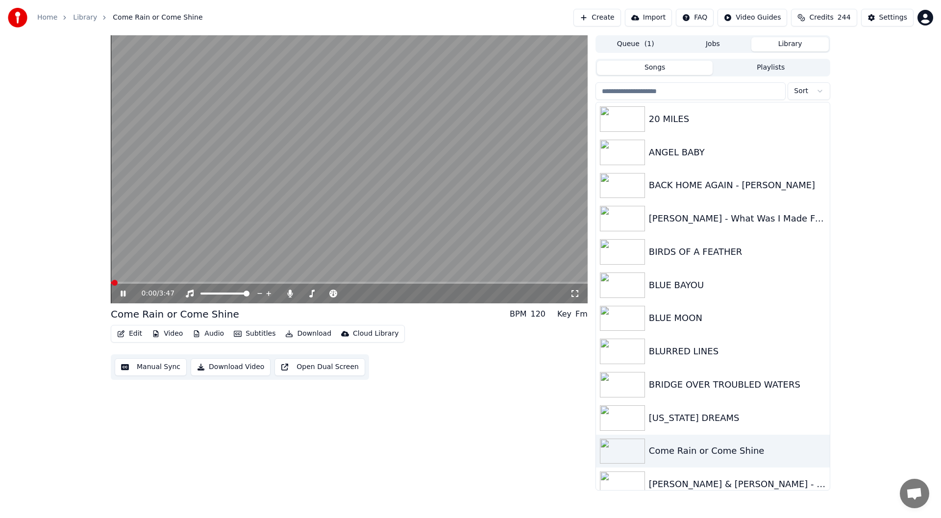
click at [574, 294] on icon at bounding box center [575, 294] width 10 height 8
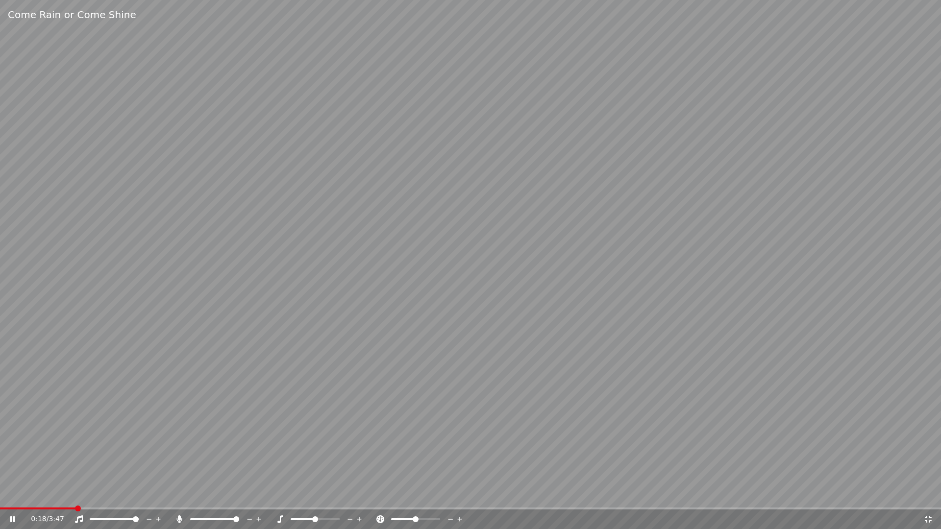
click at [928, 518] on icon at bounding box center [928, 520] width 10 height 8
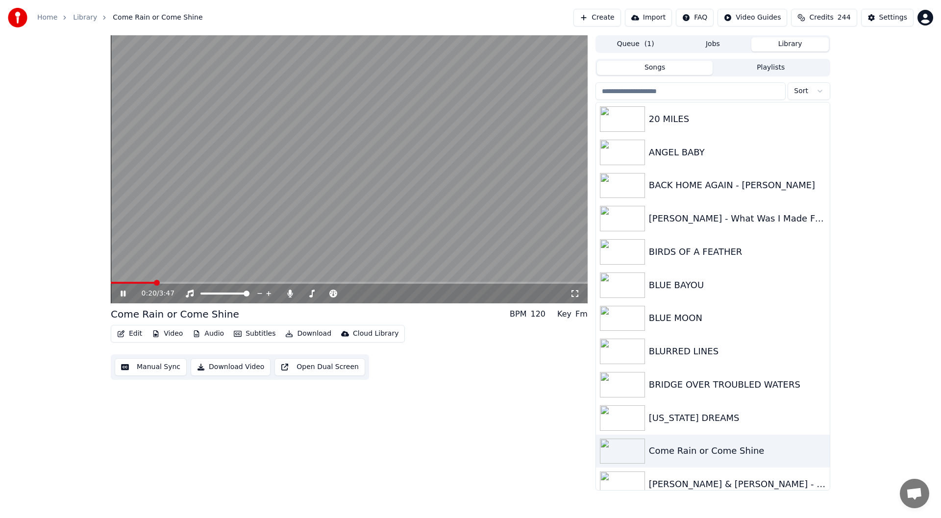
click at [123, 292] on icon at bounding box center [123, 294] width 5 height 6
click at [890, 15] on div "Settings" at bounding box center [893, 18] width 28 height 10
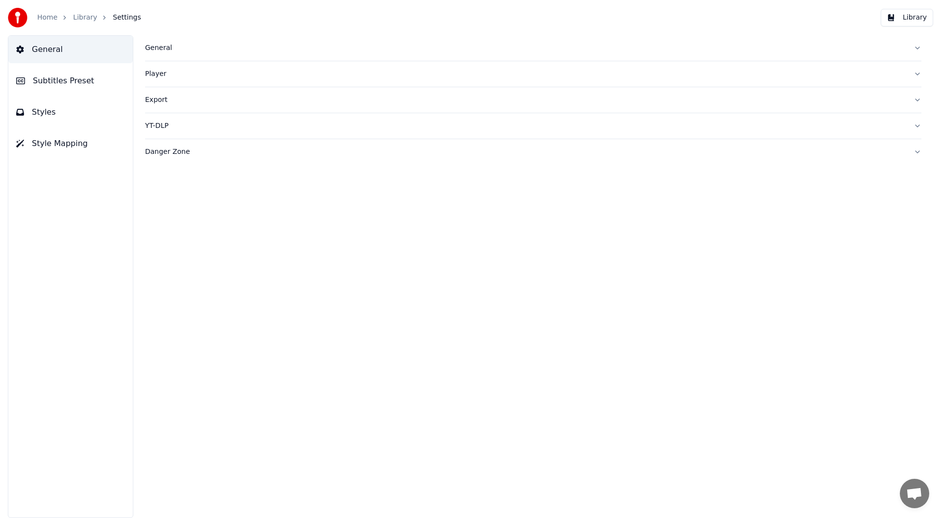
click at [61, 82] on span "Subtitles Preset" at bounding box center [63, 81] width 61 height 12
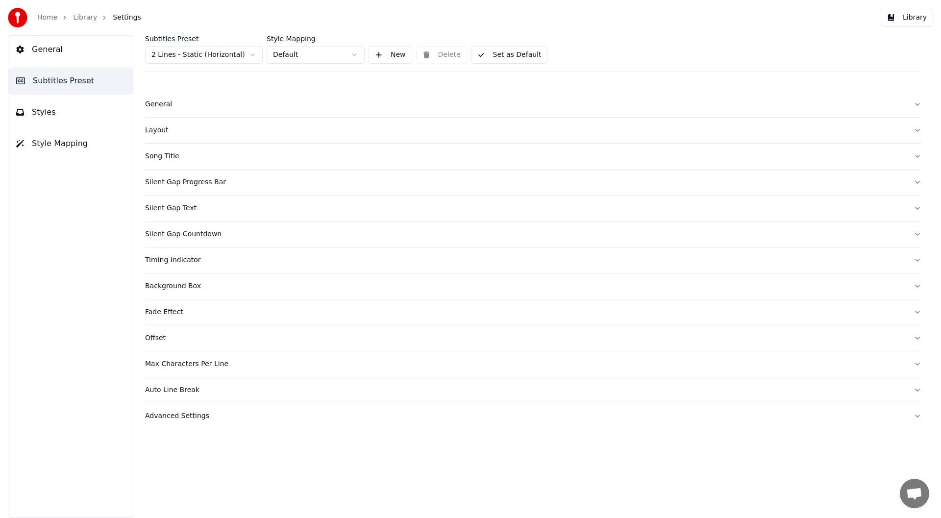
click at [164, 156] on div "Song Title" at bounding box center [525, 156] width 761 height 10
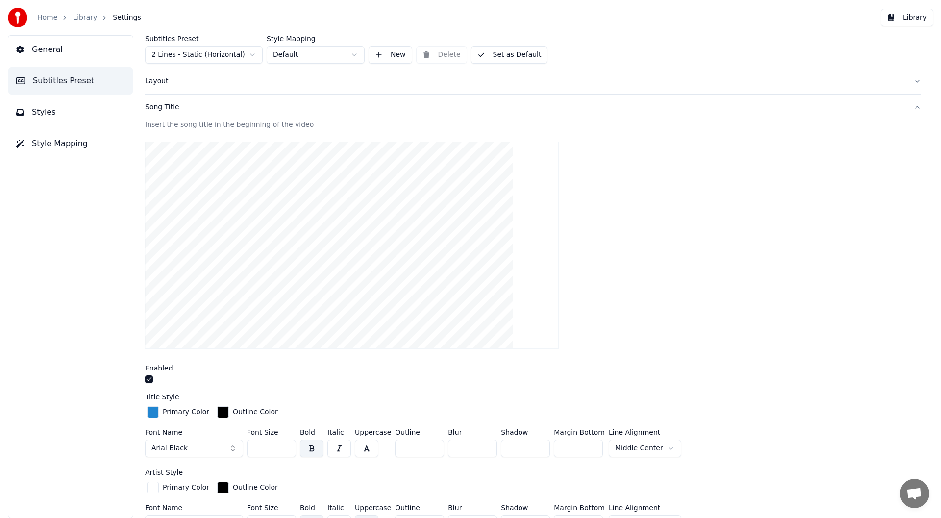
scroll to position [147, 0]
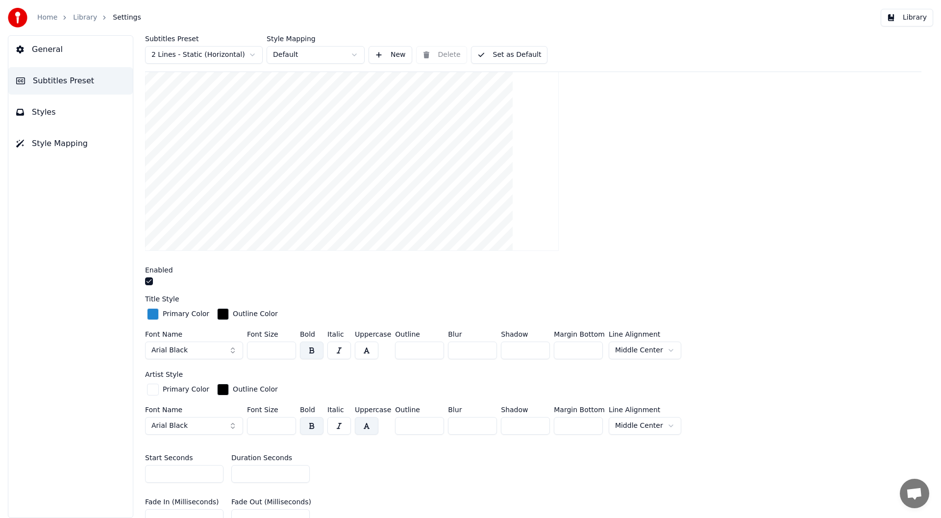
click at [232, 350] on button "Arial Black" at bounding box center [194, 351] width 98 height 18
click at [194, 433] on div "Algerian" at bounding box center [202, 435] width 70 height 10
click at [637, 346] on html "Home Library Settings Library General Subtitles Preset Styles Style Mapping Sub…" at bounding box center [470, 259] width 941 height 518
click at [153, 386] on div "button" at bounding box center [153, 390] width 12 height 12
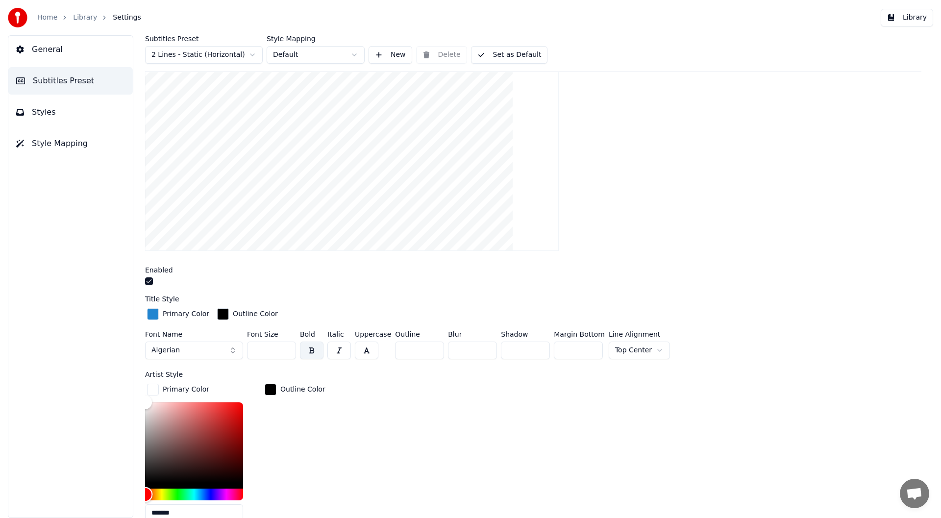
click at [210, 493] on div "Hue" at bounding box center [194, 495] width 98 height 12
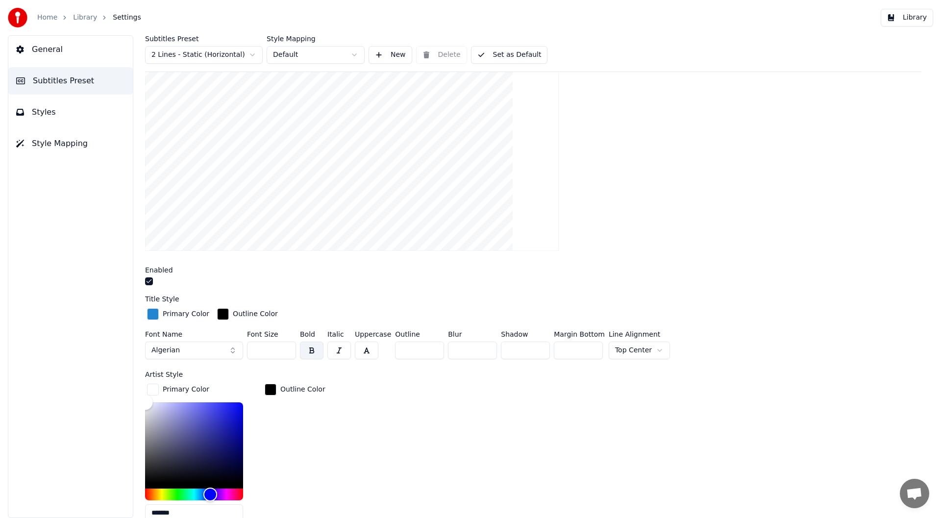
type input "*******"
click at [233, 409] on div "Color" at bounding box center [194, 442] width 98 height 80
click at [233, 349] on button "Algerian" at bounding box center [194, 351] width 98 height 18
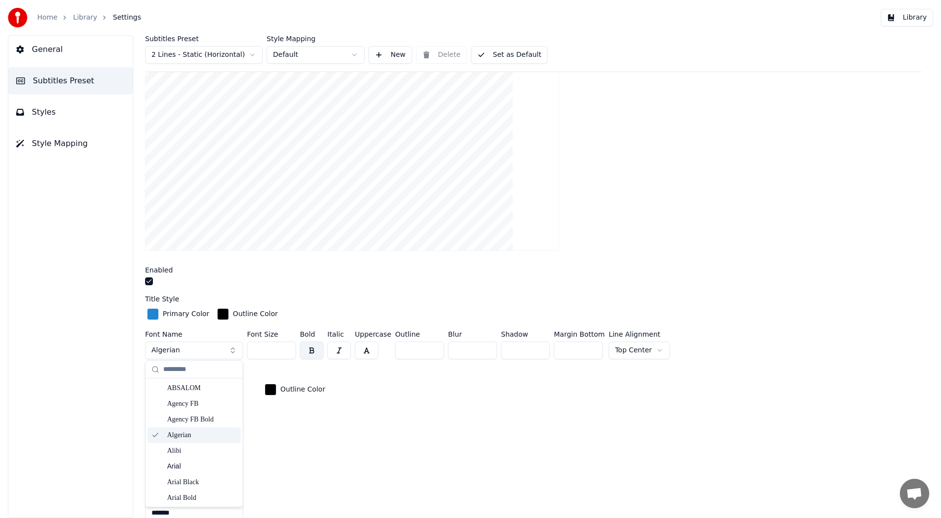
click at [187, 435] on div "Algerian" at bounding box center [202, 435] width 70 height 10
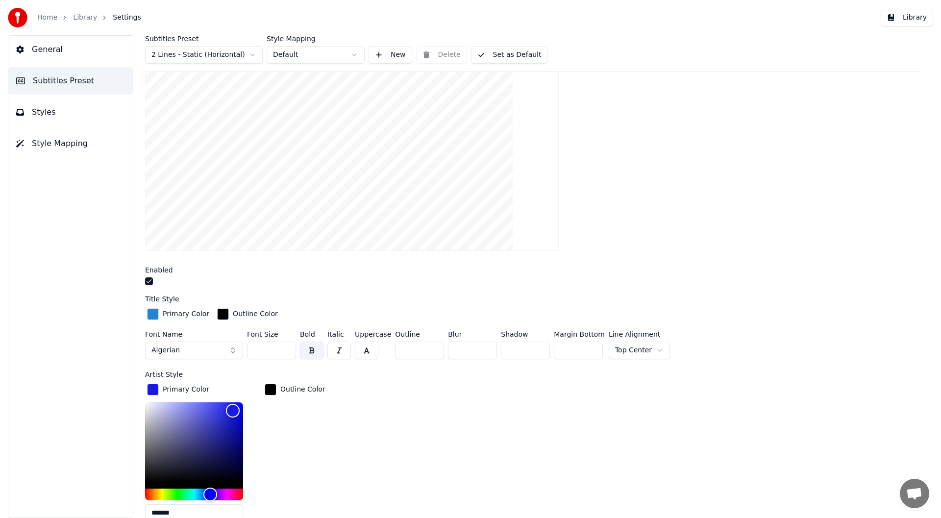
click at [182, 347] on button "Algerian" at bounding box center [194, 351] width 98 height 18
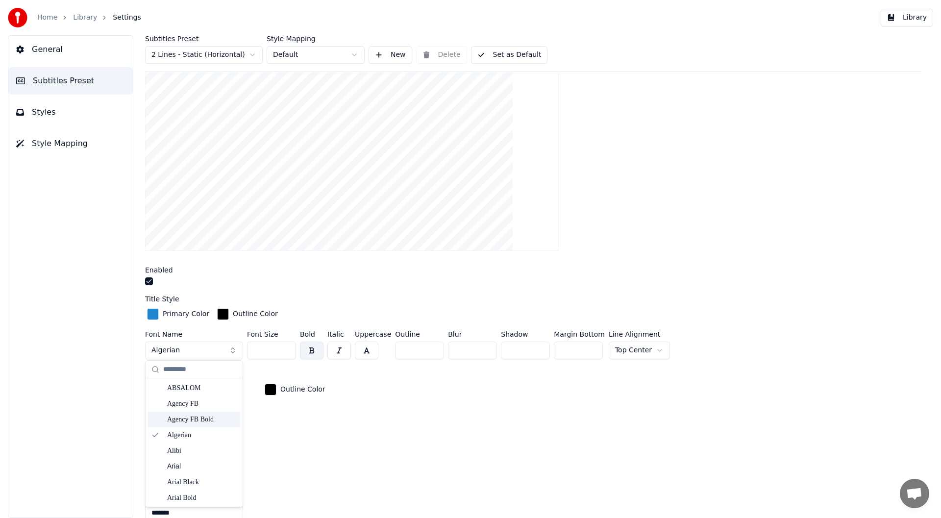
click at [272, 447] on div "Outline Color" at bounding box center [295, 456] width 65 height 148
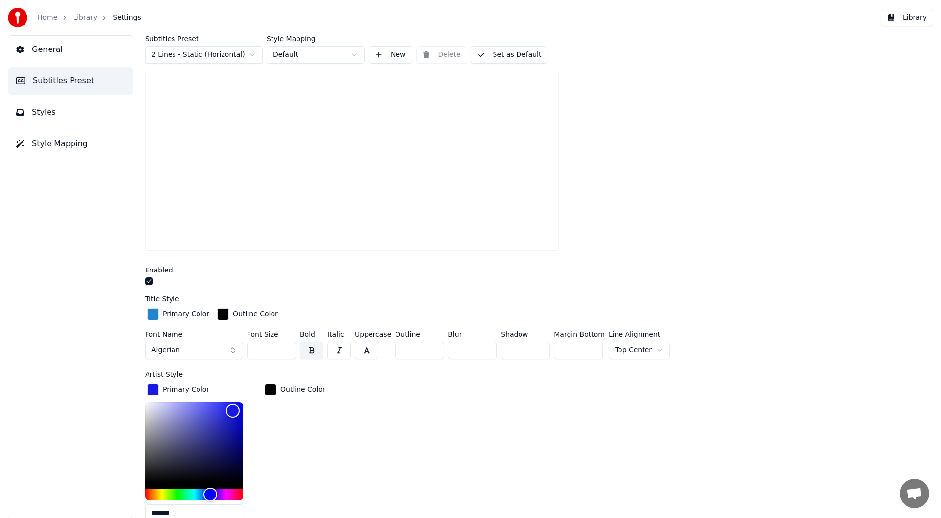
click at [285, 350] on input "***" at bounding box center [271, 351] width 49 height 18
type input "***"
click at [285, 350] on input "***" at bounding box center [271, 351] width 49 height 18
click at [651, 348] on html "Home Library Settings Library General Subtitles Preset Styles Style Mapping Sub…" at bounding box center [470, 259] width 941 height 518
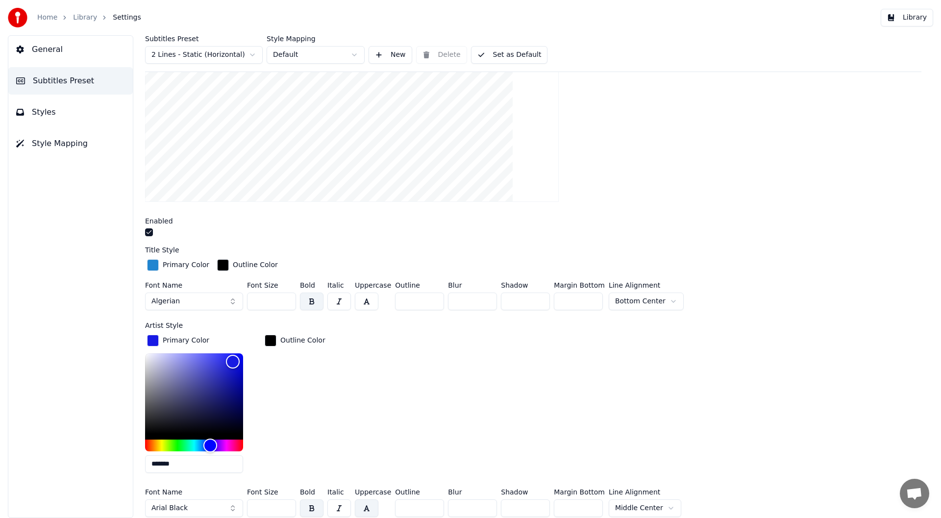
scroll to position [245, 0]
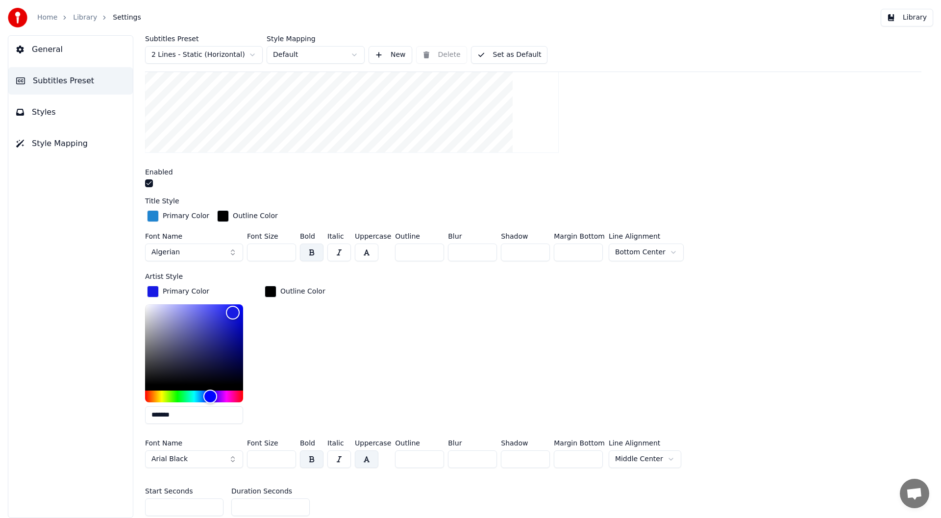
click at [660, 454] on html "Home Library Settings Library General Subtitles Preset Styles Style Mapping Sub…" at bounding box center [470, 259] width 941 height 518
click at [644, 249] on html "Home Library Settings Library General Subtitles Preset Styles Style Mapping Sub…" at bounding box center [470, 259] width 941 height 518
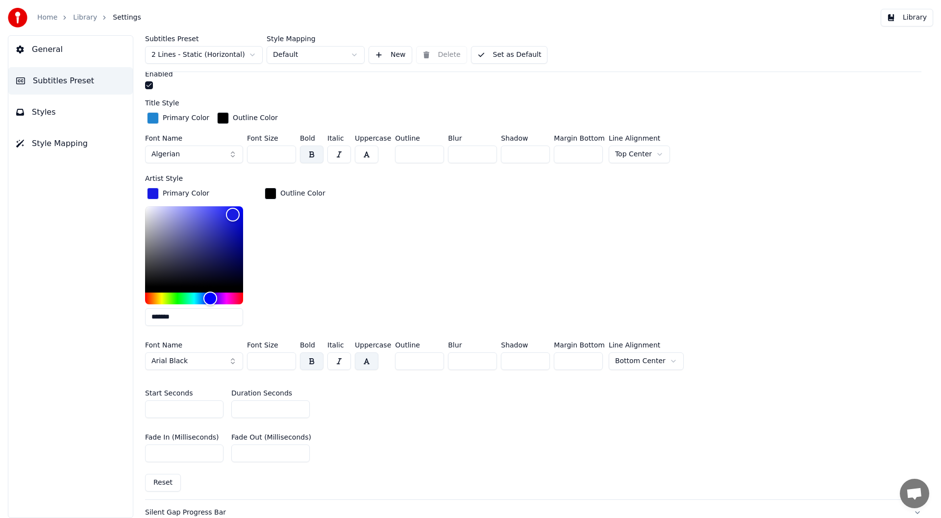
click at [232, 361] on button "Arial Black" at bounding box center [194, 361] width 98 height 18
click at [181, 445] on div "Algerian" at bounding box center [202, 446] width 70 height 10
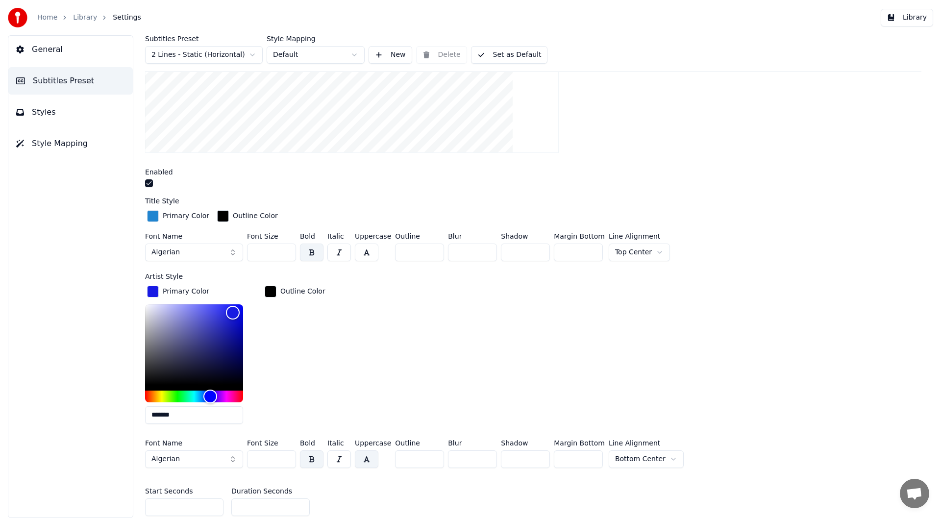
scroll to position [294, 0]
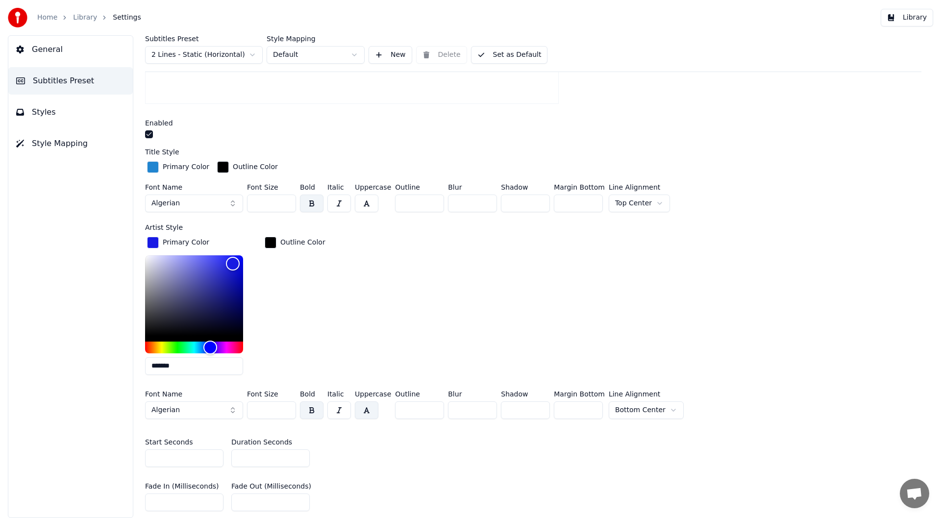
click at [285, 410] on input "***" at bounding box center [271, 410] width 49 height 18
click at [285, 410] on input "**" at bounding box center [271, 410] width 49 height 18
click at [285, 405] on input "**" at bounding box center [271, 410] width 49 height 18
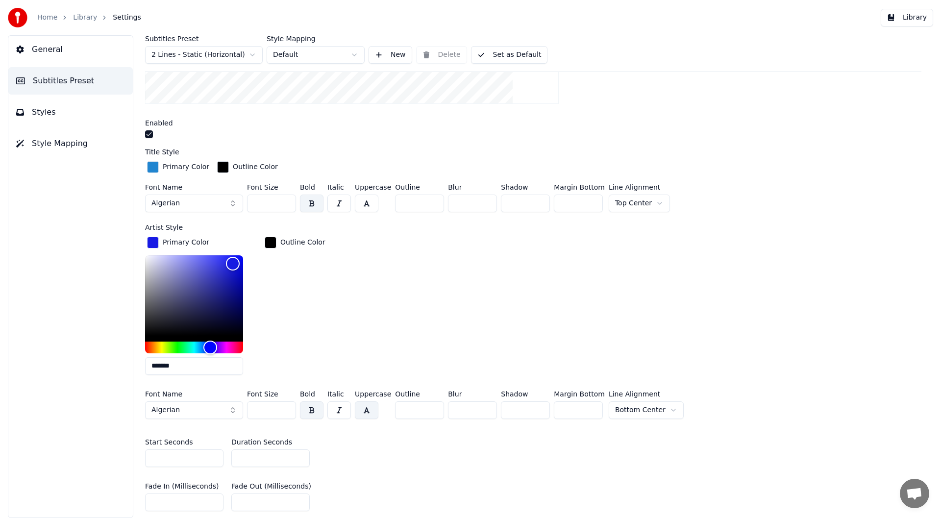
type input "**"
click at [285, 405] on input "**" at bounding box center [271, 410] width 49 height 18
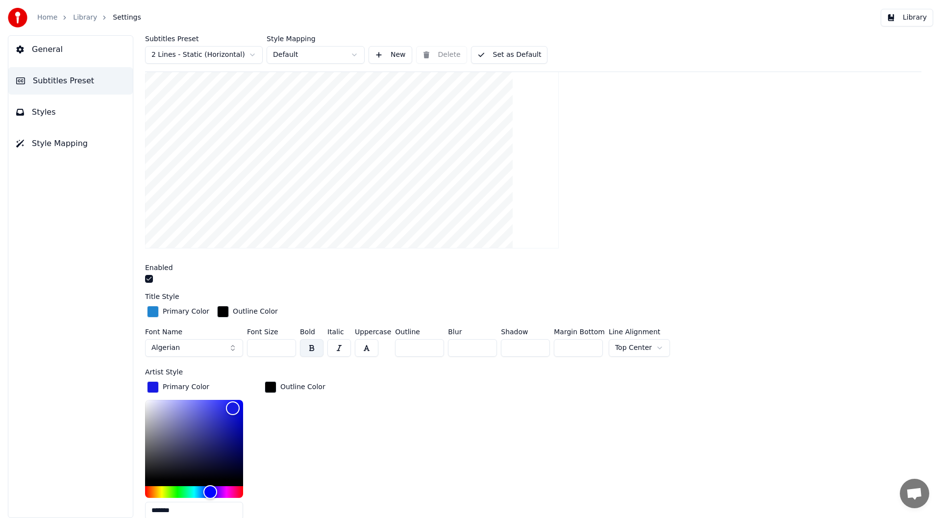
scroll to position [2, 0]
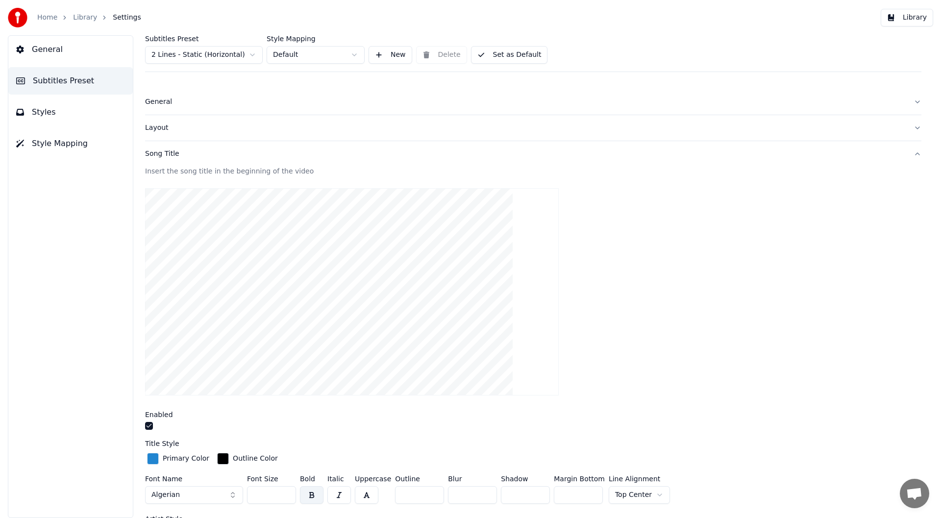
click at [917, 13] on button "Library" at bounding box center [907, 18] width 52 height 18
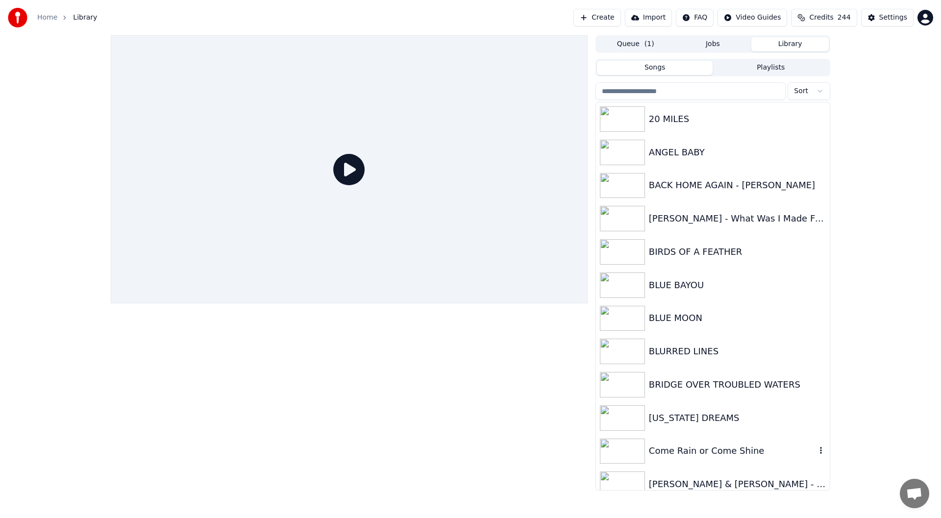
click at [702, 449] on div "Come Rain or Come Shine" at bounding box center [732, 451] width 167 height 14
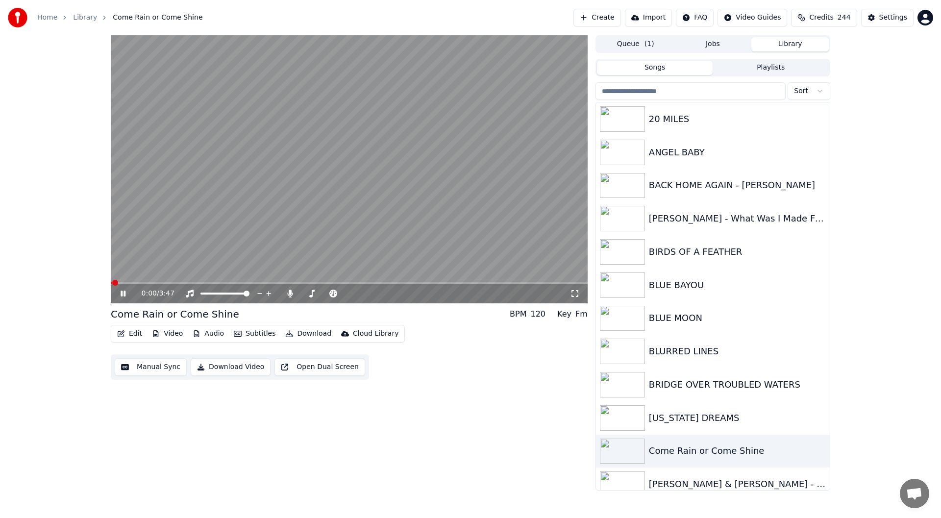
click at [571, 292] on icon at bounding box center [575, 294] width 10 height 8
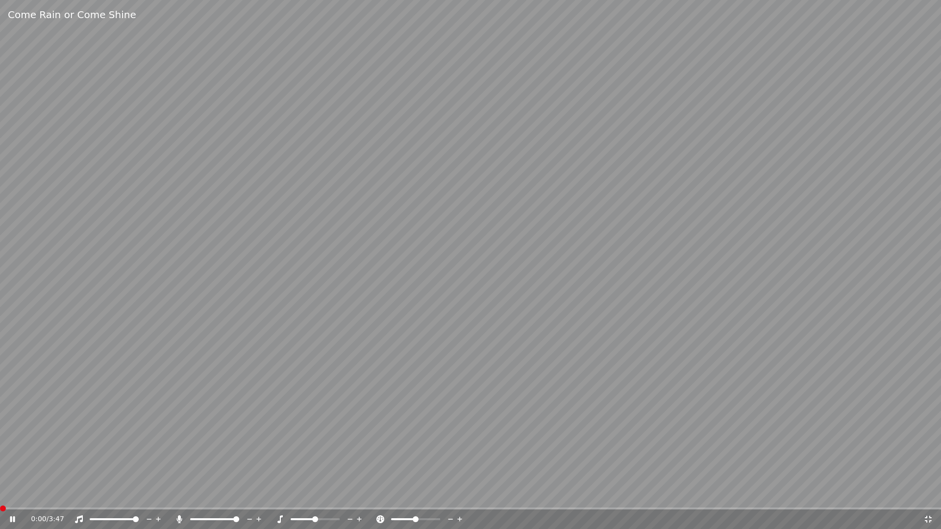
click at [0, 512] on span at bounding box center [3, 509] width 6 height 6
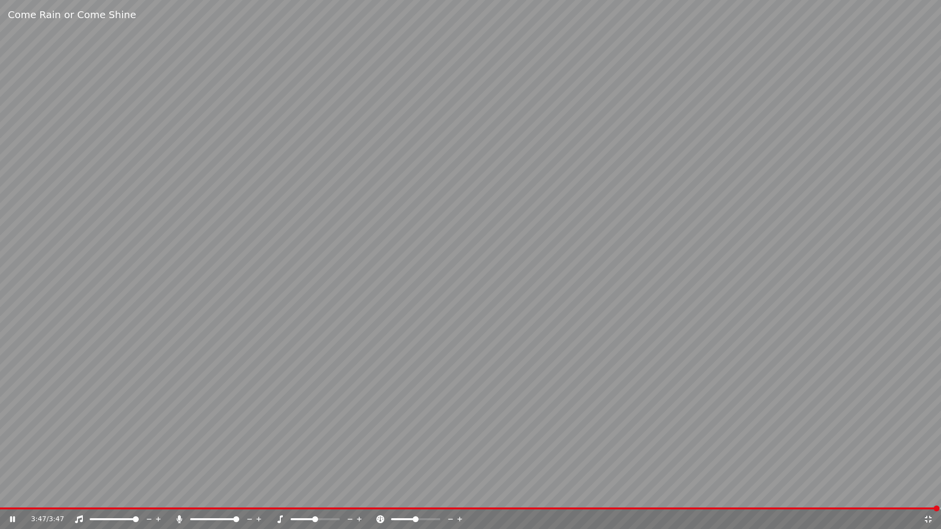
click at [929, 518] on icon at bounding box center [928, 520] width 10 height 8
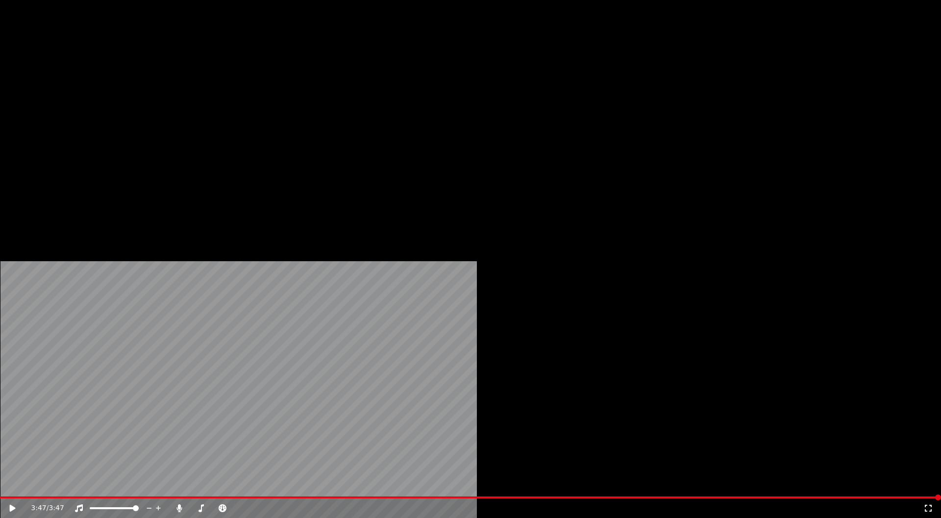
click at [306, 73] on button "Download" at bounding box center [308, 66] width 54 height 14
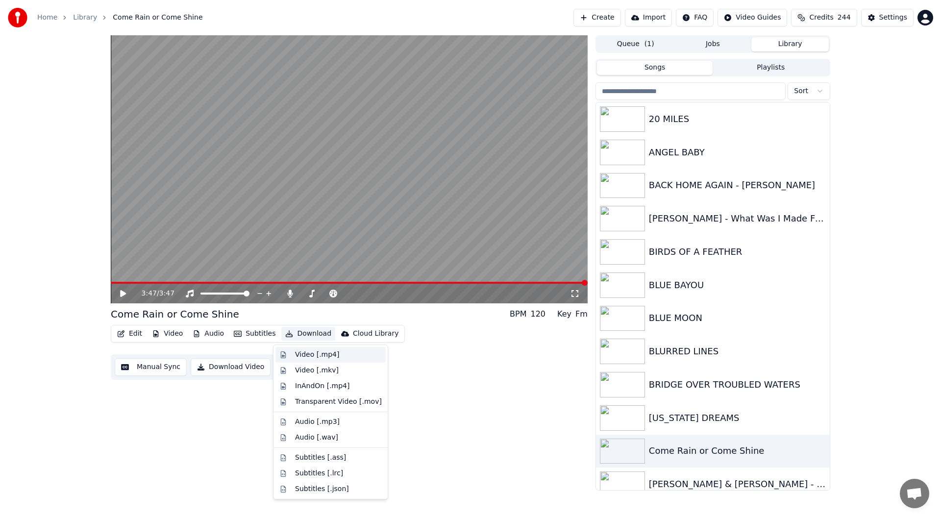
click at [303, 352] on div "Video [.mp4]" at bounding box center [317, 355] width 44 height 10
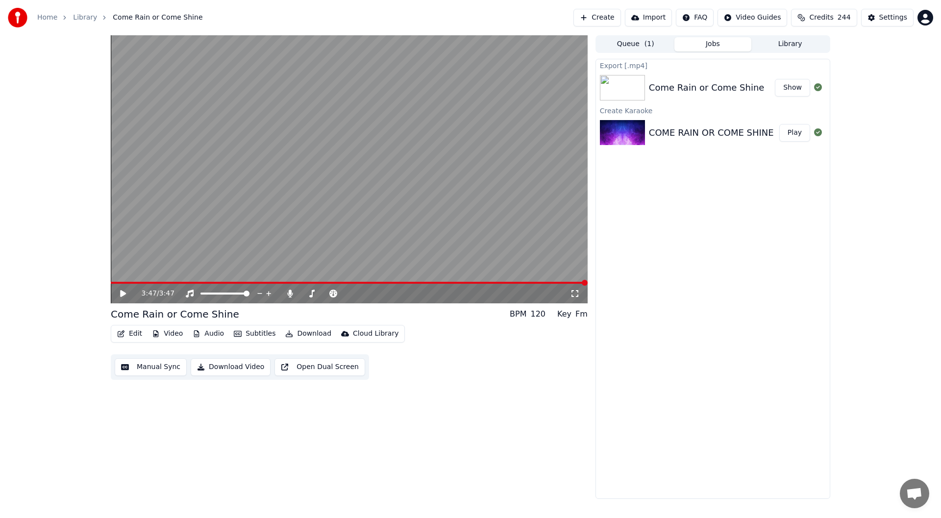
click at [794, 82] on button "Show" at bounding box center [792, 88] width 35 height 18
